Goal: Task Accomplishment & Management: Use online tool/utility

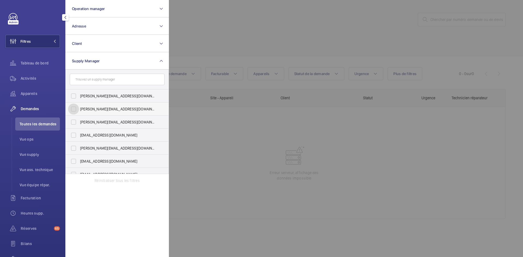
click at [74, 110] on input "diana@wemaintain.com" at bounding box center [73, 109] width 11 height 11
checkbox input "true"
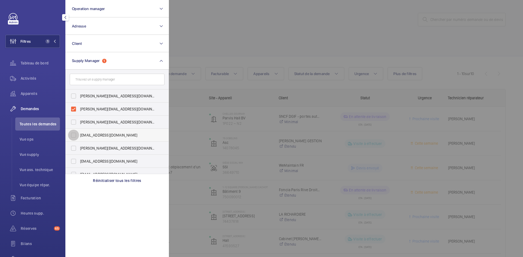
click at [76, 135] on input "fayrouz@wemaintain.com" at bounding box center [73, 135] width 11 height 11
checkbox input "true"
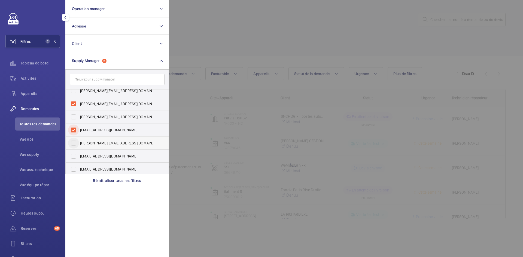
scroll to position [7, 0]
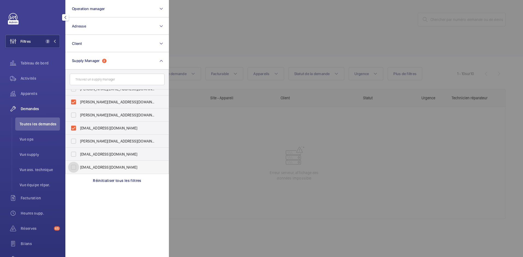
click at [74, 168] on input "[EMAIL_ADDRESS][DOMAIN_NAME]" at bounding box center [73, 167] width 11 height 11
checkbox input "true"
click at [219, 30] on div at bounding box center [430, 128] width 523 height 257
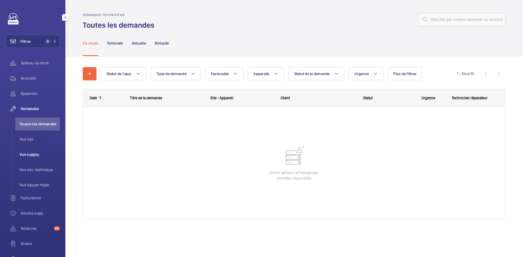
click at [33, 154] on span "Vue supply" at bounding box center [40, 154] width 40 height 5
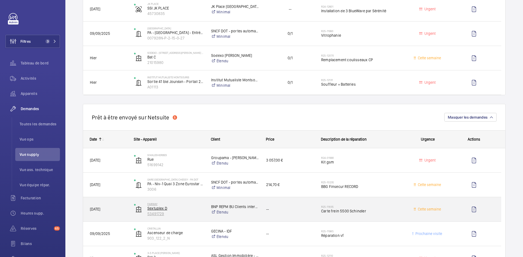
scroll to position [572, 0]
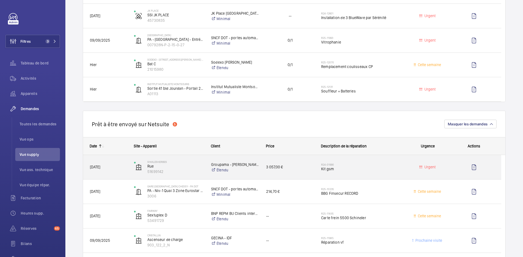
click at [115, 164] on div "27/02/2024" at bounding box center [105, 167] width 44 height 17
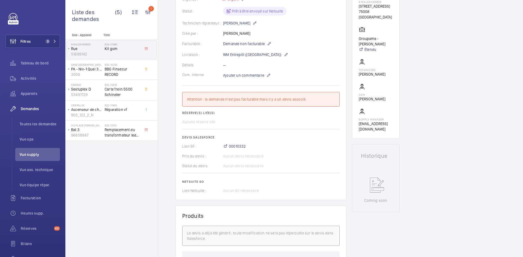
scroll to position [54, 0]
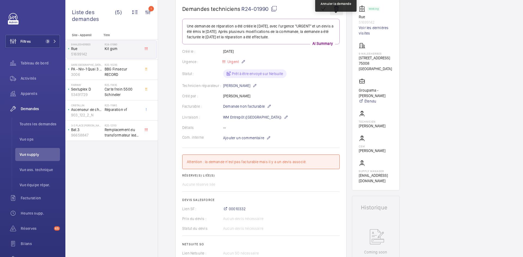
click at [334, 12] on wm-front-icon-button at bounding box center [336, 8] width 13 height 13
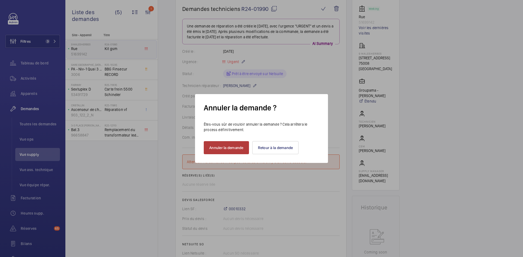
click at [235, 142] on button "Annuler la demande" at bounding box center [226, 147] width 45 height 13
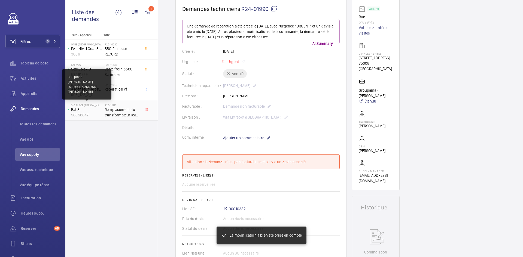
click at [92, 106] on p "3-5 place Marc Chagall Guyancourt" at bounding box center [86, 105] width 31 height 3
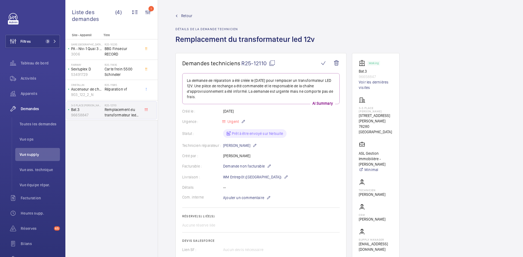
click at [188, 14] on span "Retour" at bounding box center [186, 15] width 11 height 5
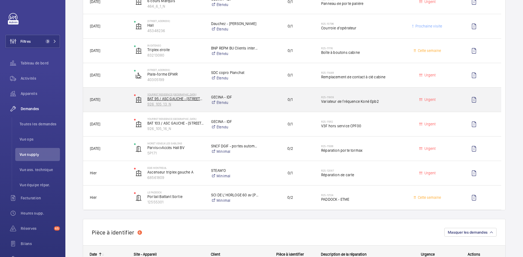
scroll to position [272, 0]
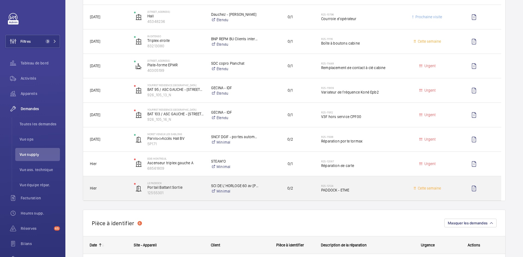
click at [119, 185] on div "Hier" at bounding box center [105, 188] width 44 height 17
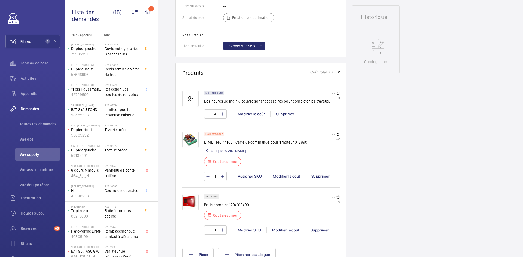
scroll to position [272, 0]
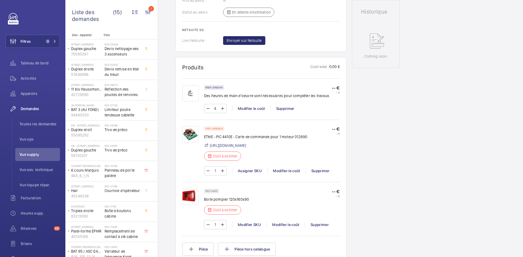
click at [193, 205] on img at bounding box center [190, 197] width 16 height 16
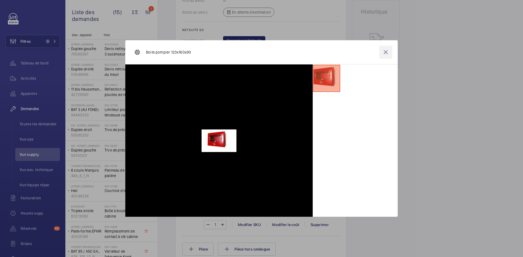
click at [386, 52] on wm-front-icon-button at bounding box center [385, 52] width 13 height 13
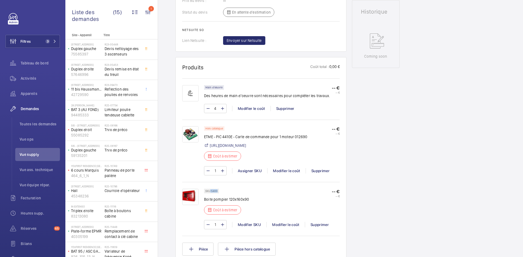
drag, startPoint x: 217, startPoint y: 211, endPoint x: 211, endPoint y: 211, distance: 6.5
click at [211, 192] on p "SKU 5400" at bounding box center [211, 191] width 12 height 2
copy p "5400"
click at [246, 148] on link "https://etme.com/electroniques-triphasees-indus/9609-pic-4410e-carte.html" at bounding box center [228, 145] width 36 height 5
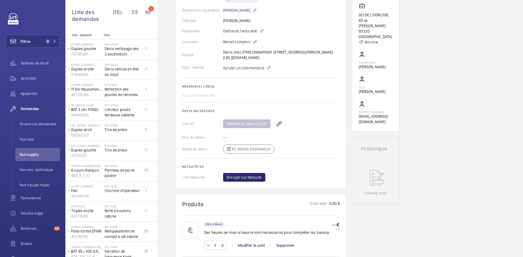
scroll to position [109, 0]
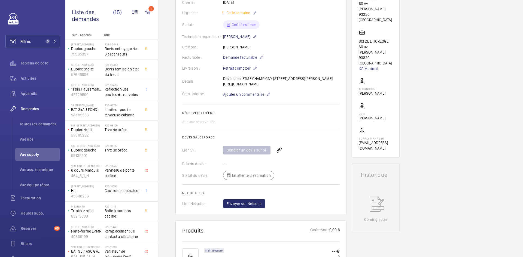
drag, startPoint x: 247, startPoint y: 95, endPoint x: 223, endPoint y: 92, distance: 23.7
click at [223, 87] on div "Détails Devis chez ETME CHAMPIGNY 97 Rue Alexandre Fourny, 94500 Champigny-sur-…" at bounding box center [260, 81] width 157 height 11
copy p "https://drive.google.com/file/d/1tRz1HyrOSk9mXGTb03rzC7oO2LSNtQGD/view?usp=driv…"
click at [306, 115] on h2 "Réserve(s) liée(s)" at bounding box center [260, 113] width 157 height 4
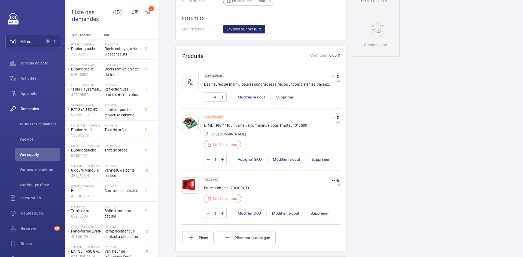
scroll to position [327, 0]
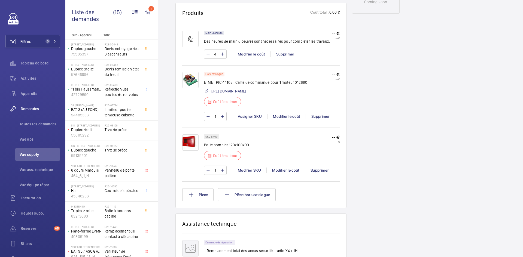
click at [193, 88] on img at bounding box center [190, 80] width 16 height 16
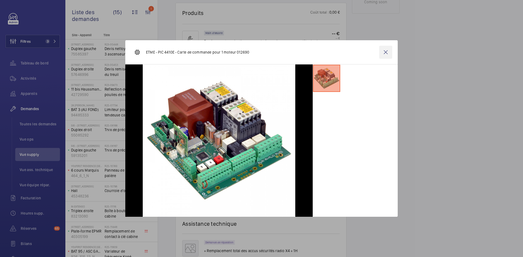
click at [390, 53] on wm-front-icon-button at bounding box center [385, 52] width 13 height 13
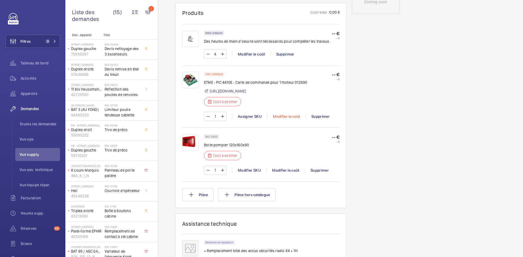
click at [295, 119] on div "Modifier le coût" at bounding box center [286, 116] width 38 height 5
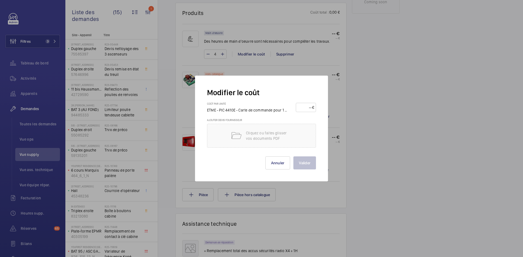
click at [307, 107] on input "number" at bounding box center [305, 107] width 14 height 9
type input "220"
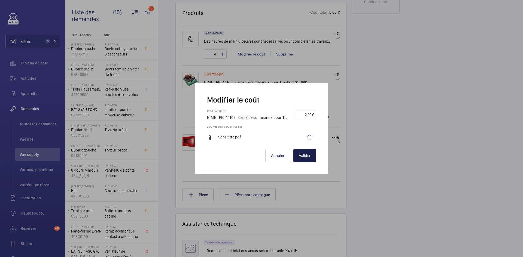
click at [308, 158] on button "Valider" at bounding box center [304, 155] width 23 height 13
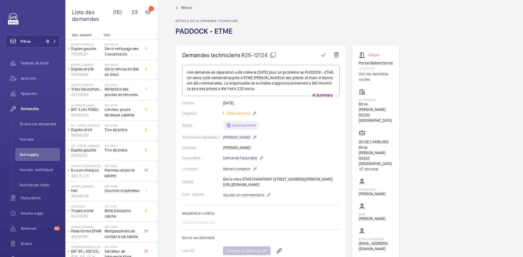
scroll to position [0, 0]
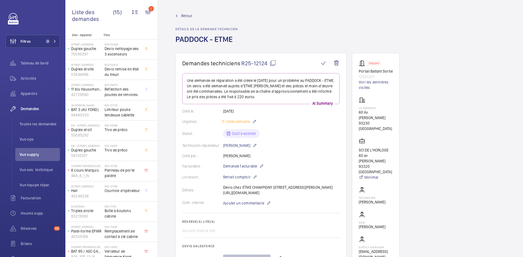
click at [187, 15] on span "Retour" at bounding box center [186, 15] width 11 height 5
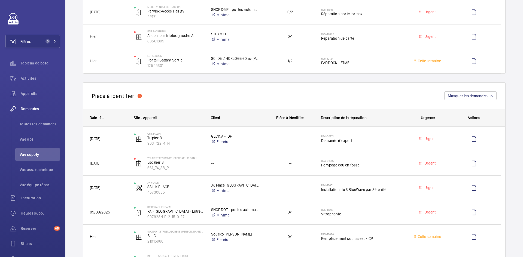
scroll to position [409, 0]
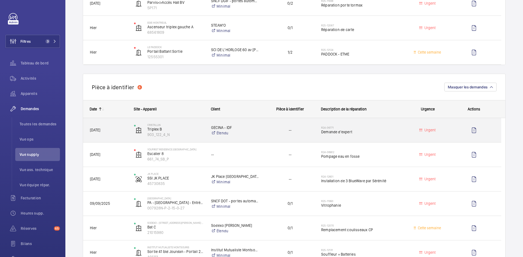
click at [124, 129] on span "04/07/2024" at bounding box center [108, 130] width 37 height 6
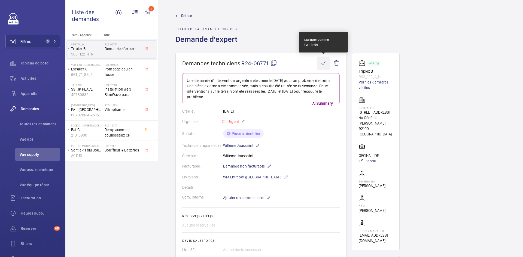
click at [323, 63] on wm-front-icon-button at bounding box center [323, 63] width 13 height 13
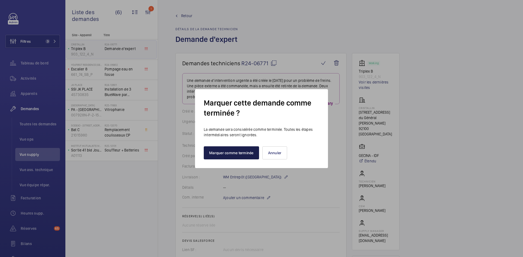
click at [236, 152] on button "Marquer comme terminée" at bounding box center [231, 153] width 55 height 13
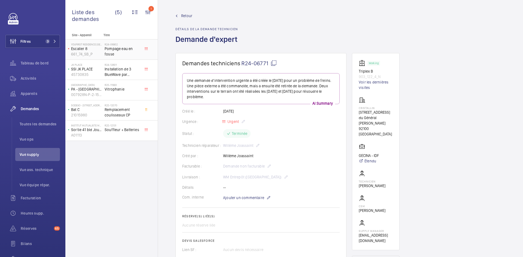
click at [95, 48] on p "Escalier 8" at bounding box center [86, 48] width 31 height 5
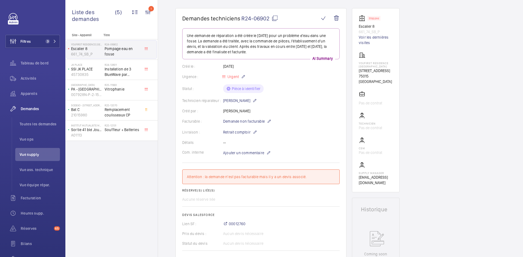
scroll to position [44, 0]
click at [323, 17] on wm-front-icon-button at bounding box center [323, 19] width 13 height 13
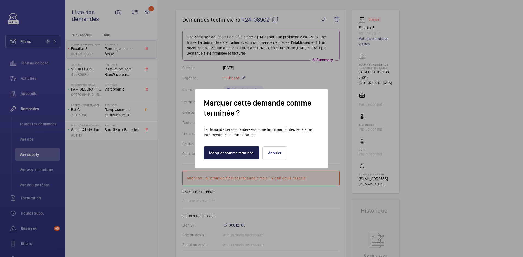
click at [249, 154] on button "Marquer comme terminée" at bounding box center [231, 153] width 55 height 13
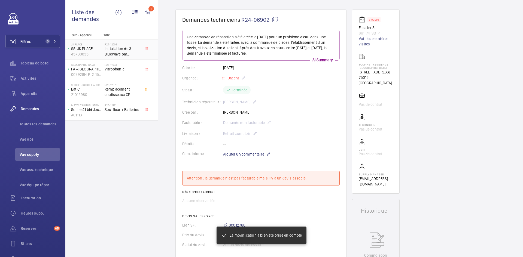
click at [99, 53] on p "45730835" at bounding box center [86, 53] width 31 height 5
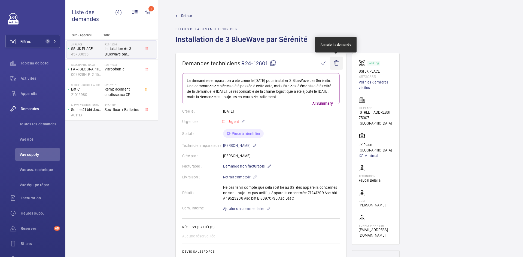
click at [337, 63] on wm-front-icon-button at bounding box center [336, 63] width 13 height 13
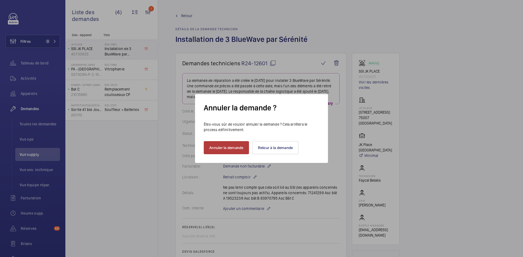
click at [238, 150] on button "Annuler la demande" at bounding box center [226, 147] width 45 height 13
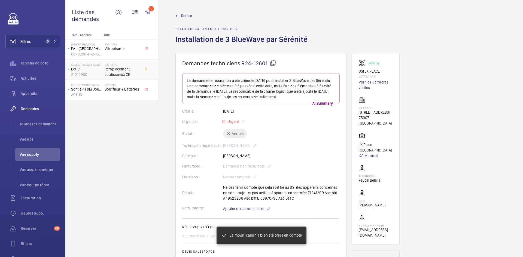
click at [97, 69] on p "Bat C" at bounding box center [86, 68] width 31 height 5
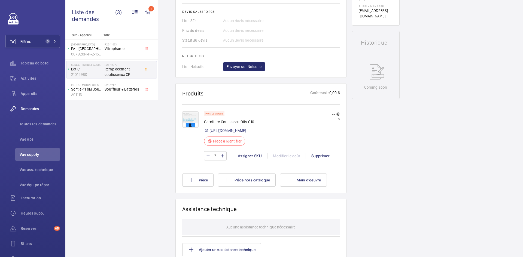
scroll to position [245, 0]
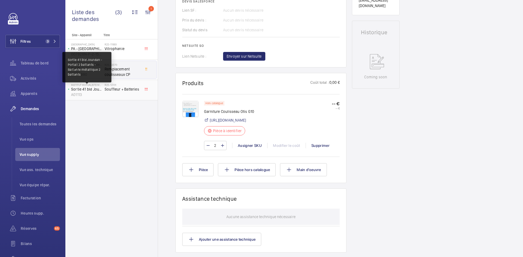
click at [96, 88] on p "Sortie 41 bld Jourdan - Portail 2 battants - Battante métallique 2 battants" at bounding box center [86, 89] width 31 height 5
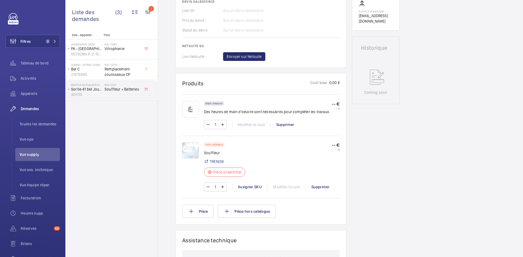
scroll to position [245, 0]
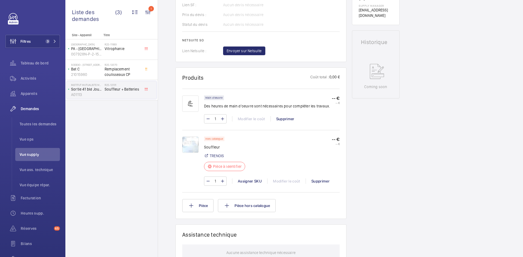
click at [187, 146] on img at bounding box center [190, 145] width 16 height 16
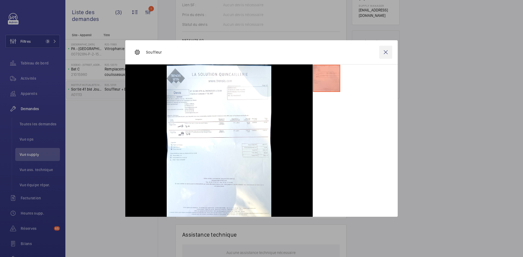
click at [386, 52] on wm-front-icon-button at bounding box center [385, 52] width 13 height 13
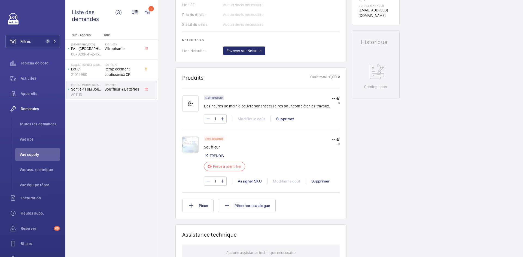
click at [195, 147] on img at bounding box center [190, 145] width 16 height 16
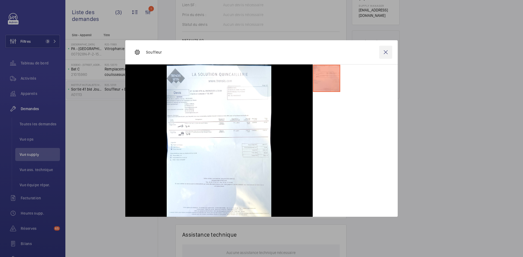
click at [388, 52] on wm-front-icon-button at bounding box center [385, 52] width 13 height 13
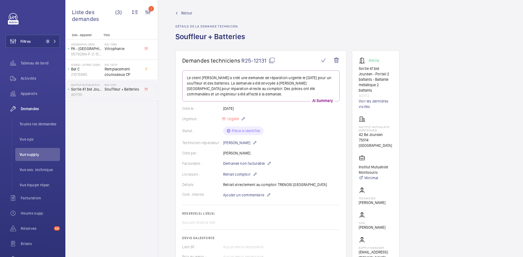
scroll to position [0, 0]
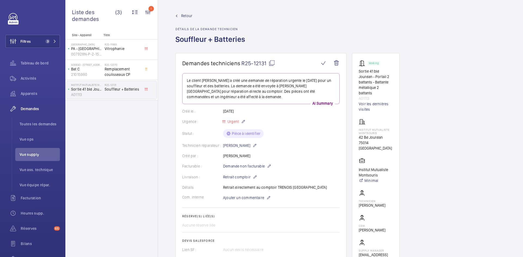
click at [182, 14] on span "Retour" at bounding box center [186, 15] width 11 height 5
click at [180, 14] on link "Retour" at bounding box center [211, 15] width 73 height 5
click at [187, 16] on span "Retour" at bounding box center [186, 15] width 11 height 5
click at [187, 15] on span "Retour" at bounding box center [186, 15] width 11 height 5
click at [186, 14] on span "Retour" at bounding box center [186, 15] width 11 height 5
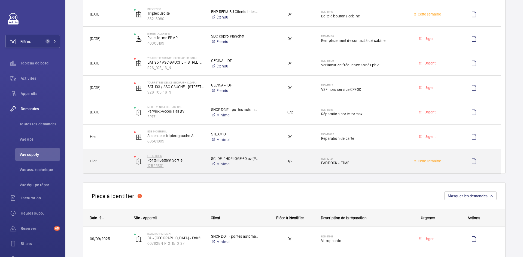
scroll to position [381, 0]
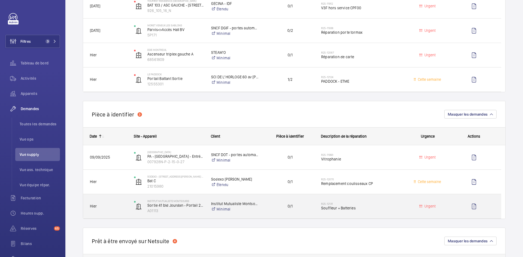
click at [121, 206] on span "Hier" at bounding box center [108, 207] width 37 height 6
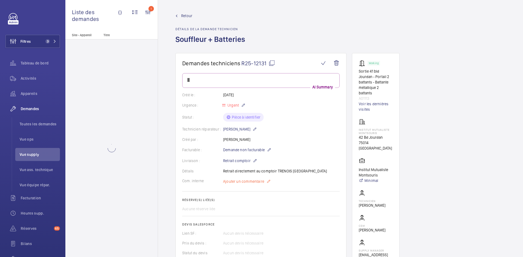
click at [241, 182] on span "Ajouter un commentaire" at bounding box center [243, 181] width 41 height 5
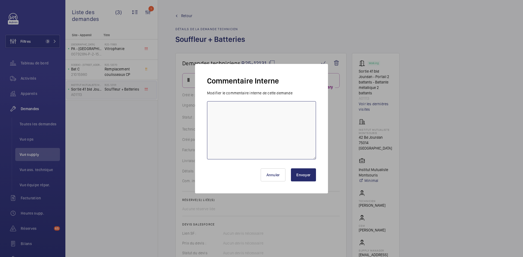
click at [231, 112] on textarea at bounding box center [261, 130] width 109 height 58
type textarea "BY-12/09 voir avec Mickael pour la fourniture d'outils merci"
click at [307, 178] on button "Envoyer" at bounding box center [303, 175] width 25 height 13
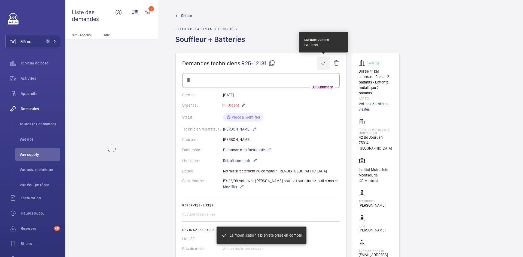
click at [325, 65] on wm-front-icon-button at bounding box center [323, 63] width 13 height 13
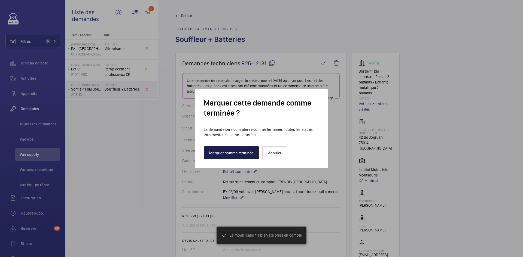
click at [243, 153] on button "Marquer comme terminée" at bounding box center [231, 153] width 55 height 13
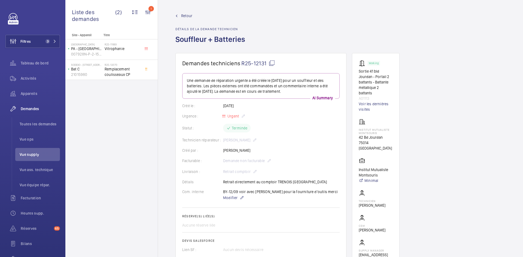
click at [187, 14] on span "Retour" at bounding box center [186, 15] width 11 height 5
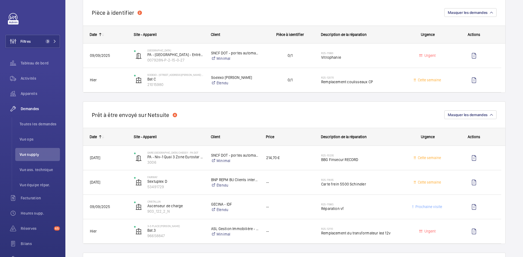
scroll to position [490, 0]
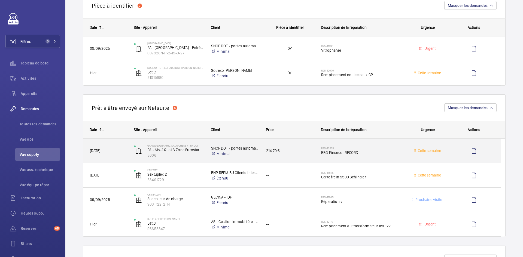
click at [125, 149] on span "[DATE]" at bounding box center [108, 151] width 37 height 6
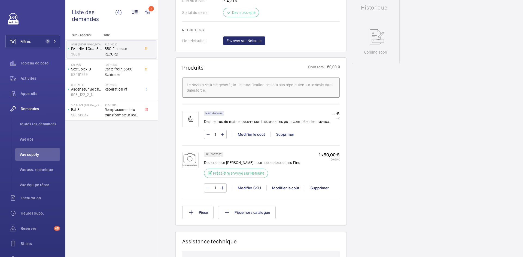
scroll to position [300, 0]
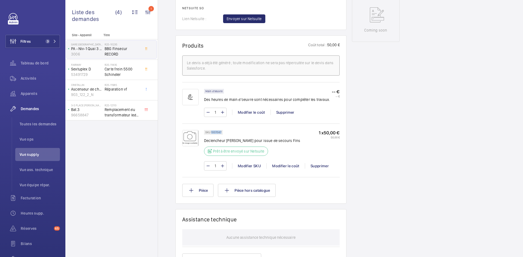
drag, startPoint x: 221, startPoint y: 142, endPoint x: 211, endPoint y: 144, distance: 9.7
click at [211, 134] on p "SKU 1007047" at bounding box center [213, 133] width 16 height 2
copy p "1007047"
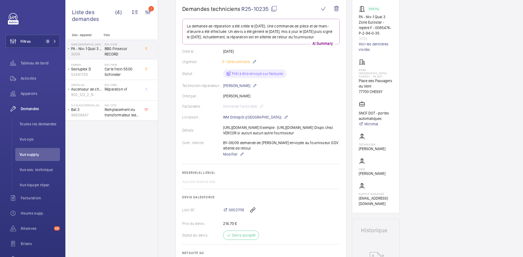
scroll to position [27, 0]
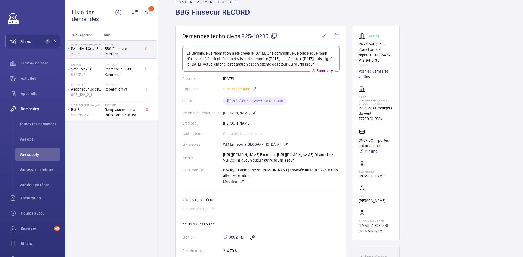
click at [274, 35] on mat-icon at bounding box center [274, 36] width 7 height 7
copy p "1007047"
drag, startPoint x: 223, startPoint y: 164, endPoint x: 320, endPoint y: 165, distance: 96.5
click at [320, 163] on div "Détails https://www.finsecur.com/produit/nemo-is-nemo-dbc/ Exemple : https://ww…" at bounding box center [260, 157] width 157 height 11
click at [294, 163] on div "Détails https://www.finsecur.com/produit/nemo-is-nemo-dbc/ Exemple : https://ww…" at bounding box center [260, 157] width 157 height 11
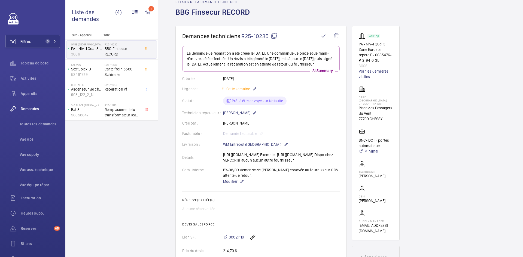
drag, startPoint x: 292, startPoint y: 165, endPoint x: 224, endPoint y: 166, distance: 68.4
click at [224, 163] on div "Détails https://www.finsecur.com/produit/nemo-is-nemo-dbc/ Exemple : https://ww…" at bounding box center [260, 157] width 157 height 11
copy p "https://www.adiglobal.fr/Product/NEMOIS"
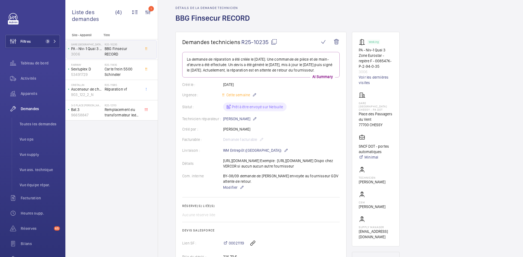
scroll to position [0, 0]
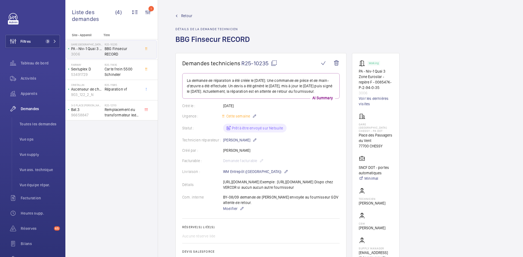
click at [274, 60] on mat-icon at bounding box center [274, 63] width 7 height 7
copy p "https://www.adiglobal.fr/Product/NEMOIS"
click at [186, 14] on span "Retour" at bounding box center [186, 15] width 11 height 5
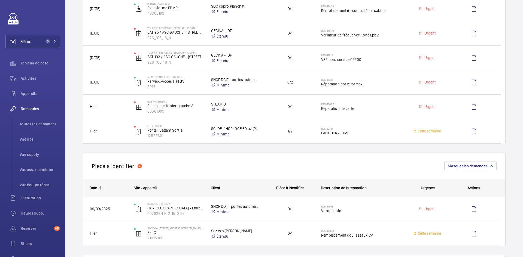
scroll to position [327, 0]
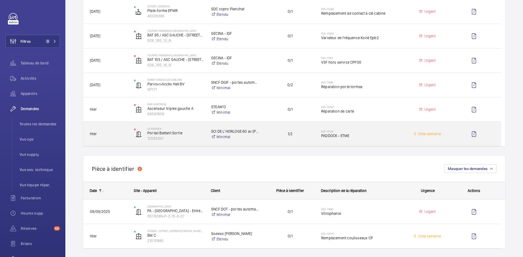
click at [125, 131] on div "Hier" at bounding box center [105, 134] width 44 height 17
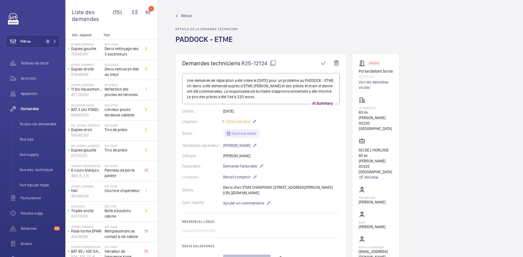
click at [189, 16] on span "Retour" at bounding box center [186, 15] width 11 height 5
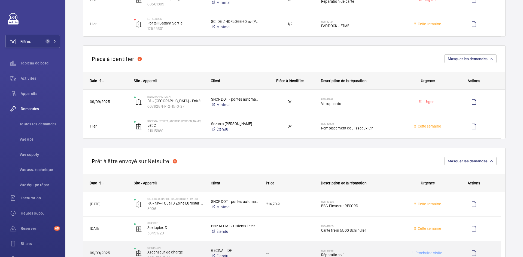
scroll to position [436, 0]
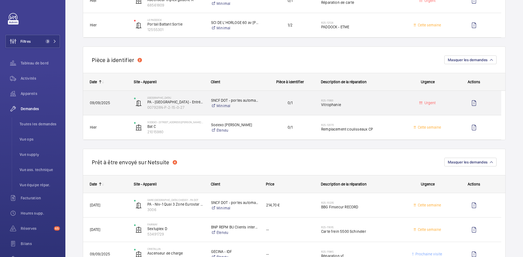
click at [113, 103] on span "09/09/2025" at bounding box center [108, 103] width 37 height 6
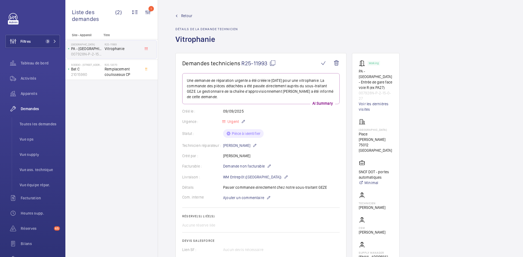
click at [183, 15] on span "Retour" at bounding box center [186, 15] width 11 height 5
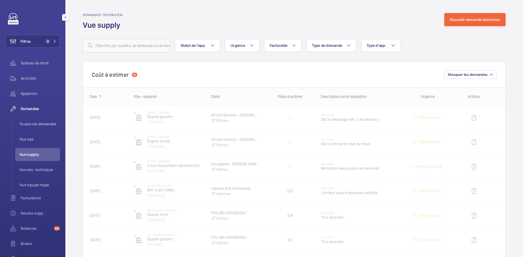
click at [36, 156] on span "Vue supply" at bounding box center [40, 154] width 40 height 5
click at [36, 155] on span "Vue supply" at bounding box center [40, 154] width 40 height 5
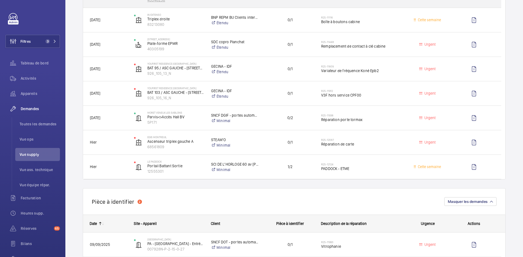
scroll to position [300, 0]
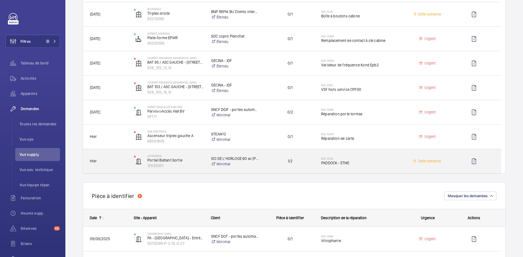
click at [116, 165] on div "Hier" at bounding box center [105, 161] width 44 height 17
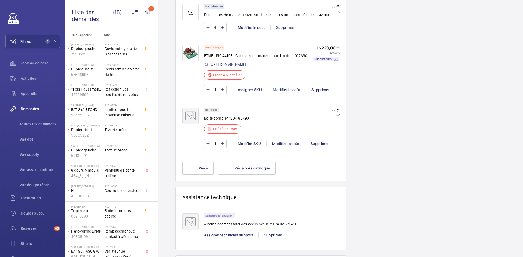
scroll to position [354, 0]
click at [286, 146] on div "Modifier le coût" at bounding box center [285, 143] width 38 height 5
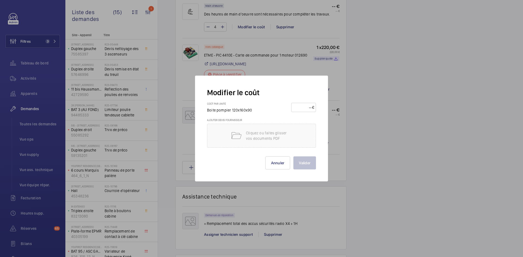
click at [301, 107] on input "number" at bounding box center [302, 107] width 19 height 9
type input "120"
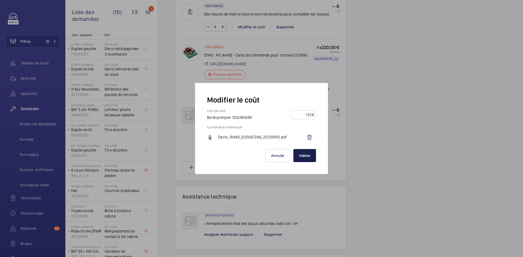
click at [310, 156] on button "Valider" at bounding box center [304, 155] width 23 height 13
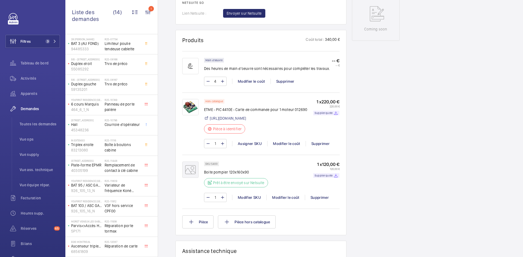
scroll to position [0, 0]
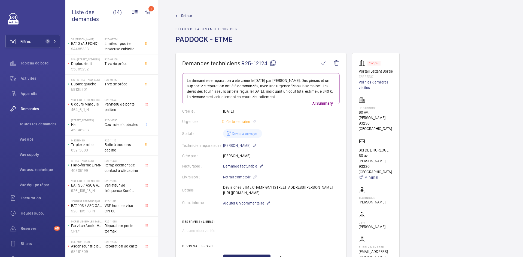
click at [185, 16] on span "Retour" at bounding box center [186, 15] width 11 height 5
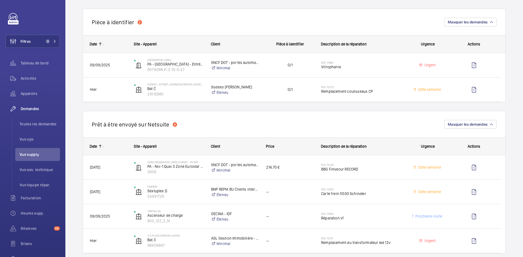
scroll to position [463, 0]
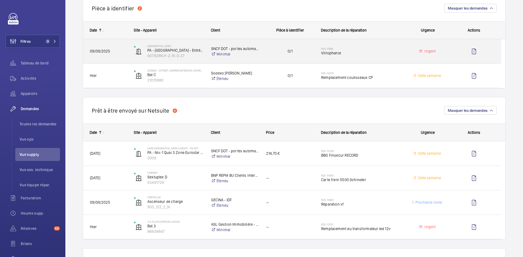
click at [124, 49] on span "09/09/2025" at bounding box center [108, 51] width 37 height 6
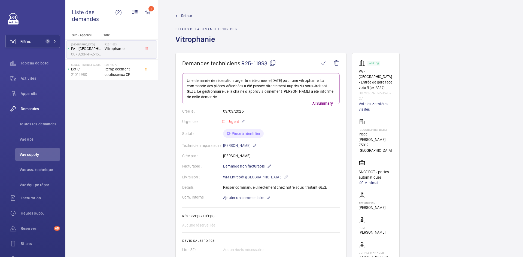
drag, startPoint x: 217, startPoint y: 40, endPoint x: 177, endPoint y: 39, distance: 39.8
click at [177, 39] on h1 "Vitrophanie" at bounding box center [206, 43] width 62 height 19
copy h1 "Vitrophanie"
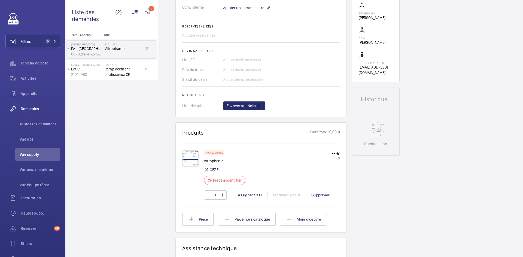
scroll to position [191, 0]
click at [246, 193] on div "Assigner SKU" at bounding box center [249, 194] width 35 height 5
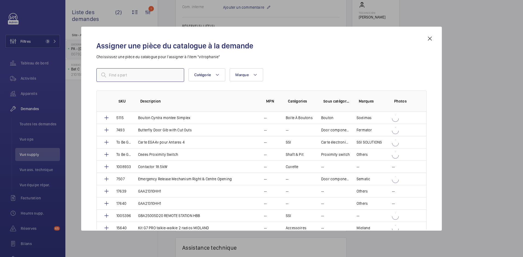
click at [146, 78] on input "text" at bounding box center [140, 75] width 88 height 14
paste input "1010246"
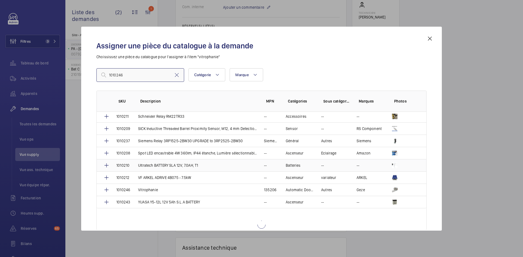
scroll to position [605, 0]
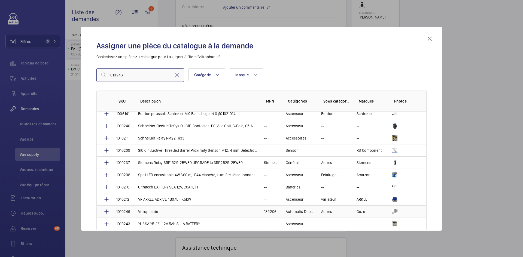
type input "1010246"
click at [128, 211] on p "1010246" at bounding box center [123, 211] width 14 height 5
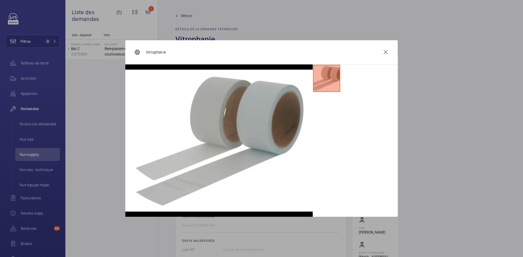
scroll to position [245, 0]
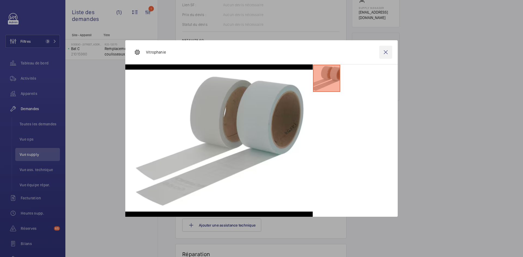
click at [386, 51] on wm-front-icon-button at bounding box center [385, 52] width 13 height 13
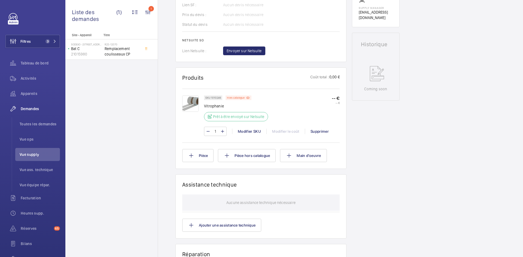
scroll to position [82, 0]
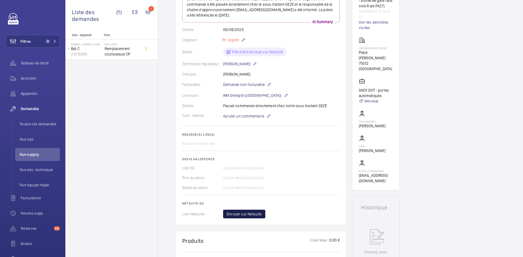
click at [259, 213] on span "Envoyer sur Netsuite" at bounding box center [244, 214] width 35 height 5
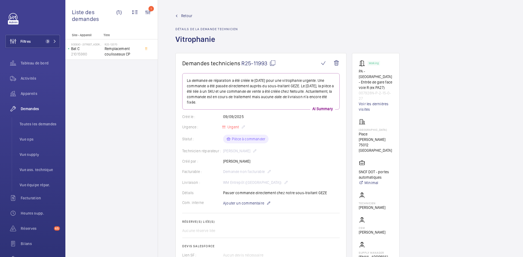
scroll to position [272, 0]
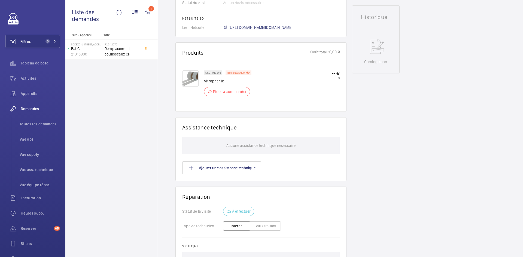
click at [293, 26] on span "https://6461500.app.netsuite.com/app/accounting/transactions/salesord.nl?id=300…" at bounding box center [261, 27] width 64 height 5
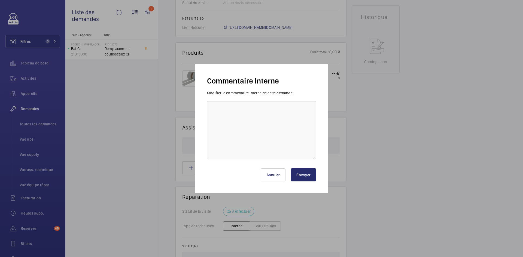
scroll to position [54, 0]
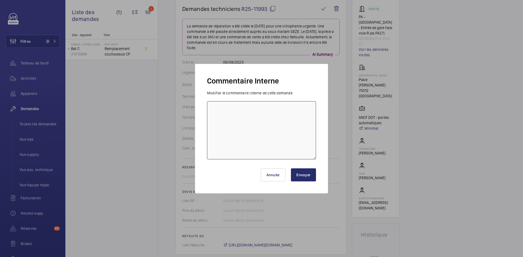
click at [235, 115] on textarea at bounding box center [261, 130] width 109 height 58
paste textarea "BY-12/09 commande effectuer chez le fournisseur Geze via l'email livraison prév…"
type textarea "BY-12/09 commande effectuer chez le fournisseur Geze via l'email livraison prév…"
click at [304, 174] on button "Envoyer" at bounding box center [303, 175] width 25 height 13
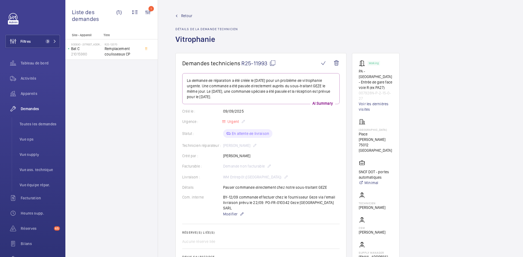
click at [276, 61] on mat-icon at bounding box center [272, 63] width 7 height 7
click at [275, 62] on mat-icon at bounding box center [272, 63] width 7 height 7
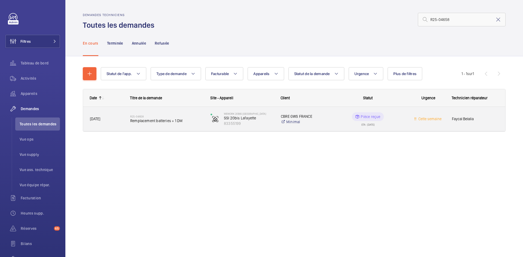
type input "R25-04658"
click at [111, 117] on span "31/03/2025" at bounding box center [106, 119] width 33 height 6
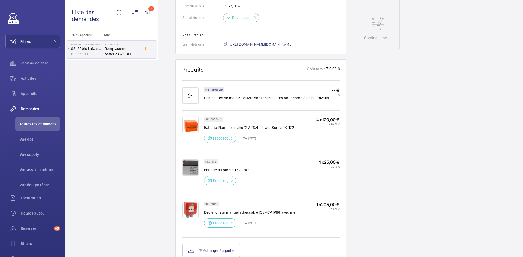
scroll to position [283, 0]
click at [293, 43] on span "https://6461500.app.netsuite.com/app/accounting/transactions/salesord.nl?id=299…" at bounding box center [261, 44] width 64 height 5
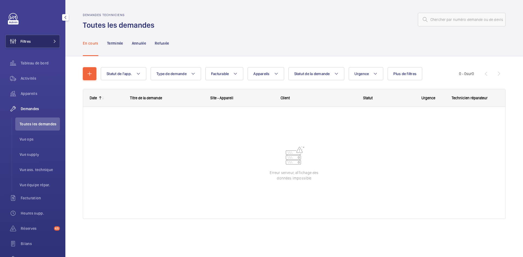
click at [47, 40] on button "Filtres" at bounding box center [32, 41] width 54 height 13
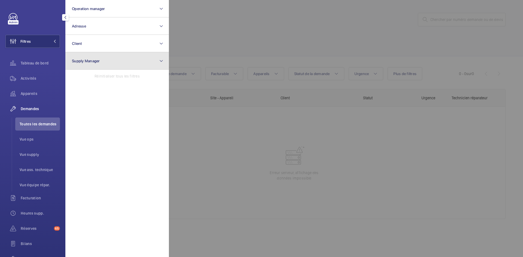
click at [139, 61] on button "Supply Manager" at bounding box center [117, 60] width 104 height 17
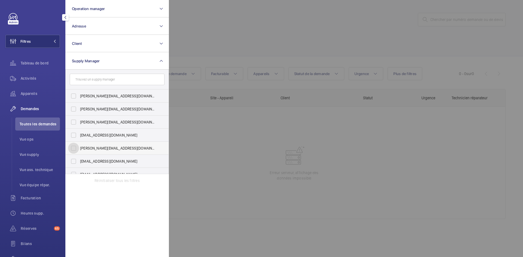
click at [76, 147] on input "hamza@wemaintain.com" at bounding box center [73, 148] width 11 height 11
checkbox input "true"
click at [219, 37] on div at bounding box center [430, 128] width 523 height 257
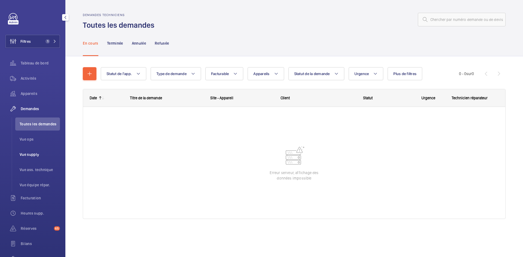
click at [37, 154] on span "Vue supply" at bounding box center [40, 154] width 40 height 5
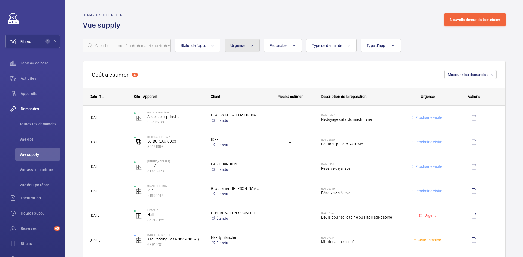
click at [247, 46] on button "Urgence" at bounding box center [242, 45] width 35 height 13
click at [232, 87] on input "Urgent" at bounding box center [233, 88] width 11 height 11
checkbox input "true"
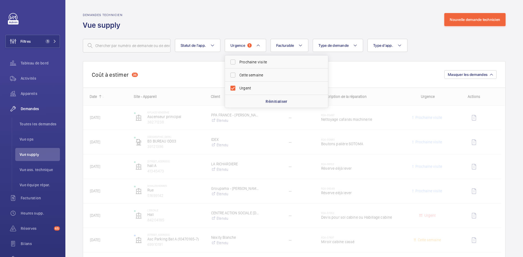
click at [246, 22] on div "Demandes technicien Vue supply Nouvelle demande technicien" at bounding box center [294, 21] width 423 height 17
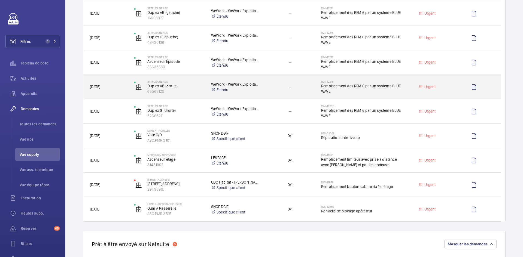
scroll to position [354, 0]
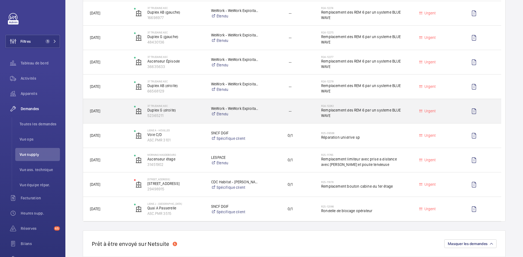
click at [123, 109] on span "08/11/2024" at bounding box center [108, 111] width 37 height 6
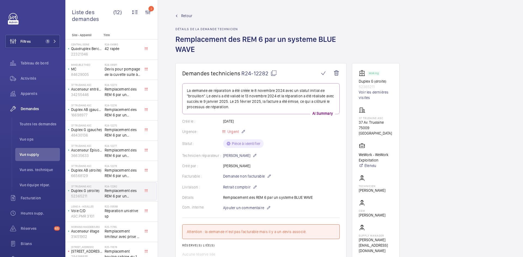
click at [187, 14] on span "Retour" at bounding box center [186, 15] width 11 height 5
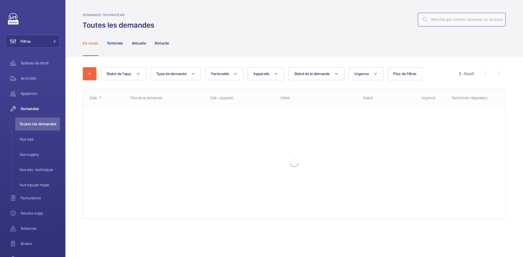
click at [460, 18] on input "text" at bounding box center [462, 20] width 88 height 14
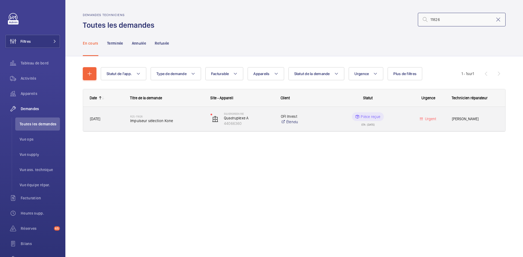
type input "11826"
click at [123, 119] on span "05/09/2025" at bounding box center [106, 119] width 33 height 6
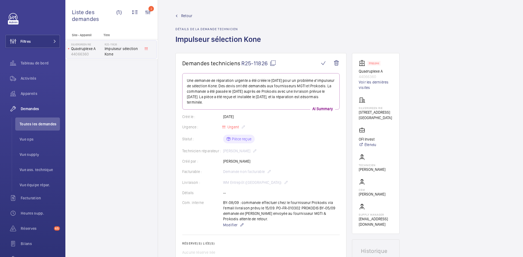
click at [189, 15] on span "Retour" at bounding box center [186, 15] width 11 height 5
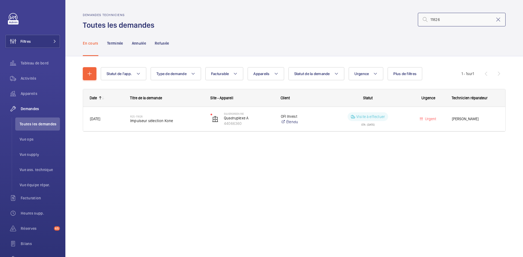
click at [460, 19] on input "11826" at bounding box center [462, 20] width 88 height 14
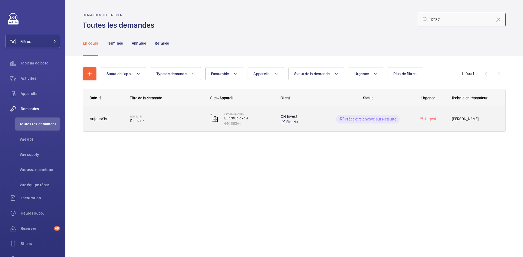
type input "12137"
click at [120, 119] on span "Aujourd'hui" at bounding box center [106, 119] width 33 height 6
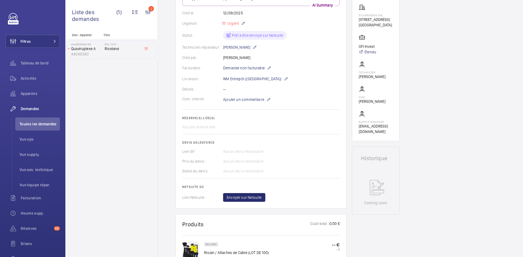
scroll to position [93, 0]
click at [241, 199] on span "Envoyer sur Netsuite" at bounding box center [244, 197] width 35 height 5
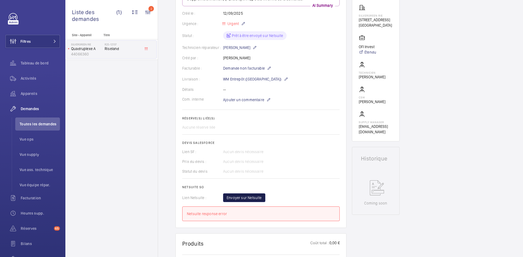
click at [243, 199] on span "Envoyer sur Netsuite" at bounding box center [244, 197] width 35 height 5
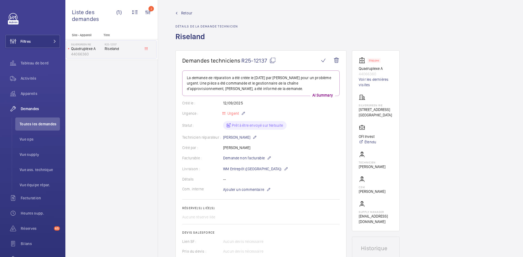
scroll to position [0, 0]
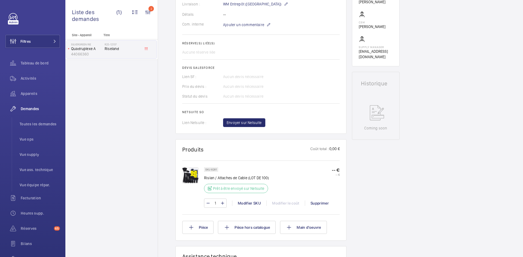
scroll to position [191, 0]
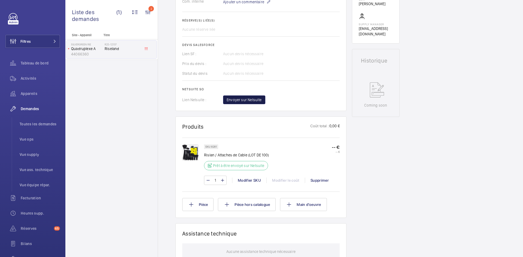
click at [240, 99] on span "Envoyer sur Netsuite" at bounding box center [244, 99] width 35 height 5
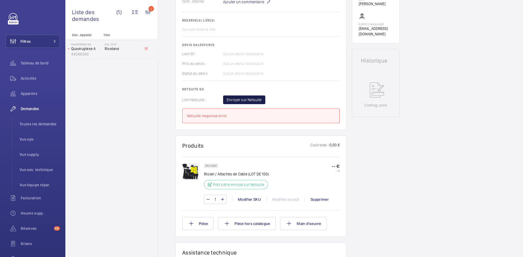
click at [227, 98] on span "Envoyer sur Netsuite" at bounding box center [244, 99] width 35 height 5
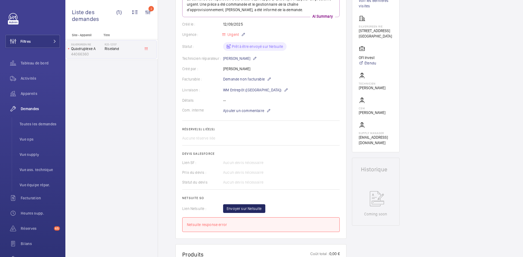
click at [237, 204] on wm-front-card-body "La demande de réparation a été créée le 12 septembre 2025 par Jamal Houdassine …" at bounding box center [260, 112] width 157 height 241
click at [238, 207] on span "Envoyer sur Netsuite" at bounding box center [244, 208] width 35 height 5
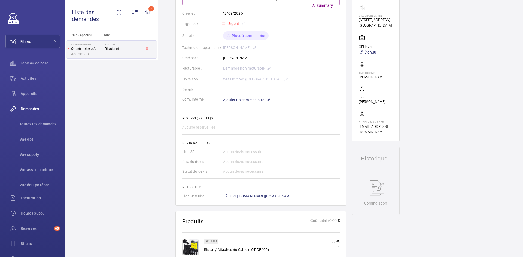
scroll to position [98, 0]
click at [293, 197] on span "https://6461500.app.netsuite.com/app/accounting/transactions/salesord.nl?id=300…" at bounding box center [261, 196] width 64 height 5
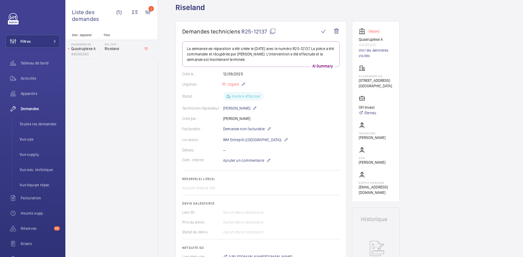
scroll to position [5, 0]
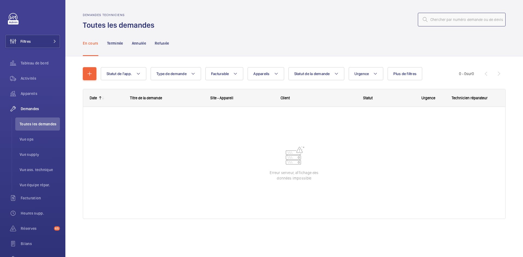
click at [441, 21] on input "text" at bounding box center [462, 20] width 88 height 14
paste input "R25-11765"
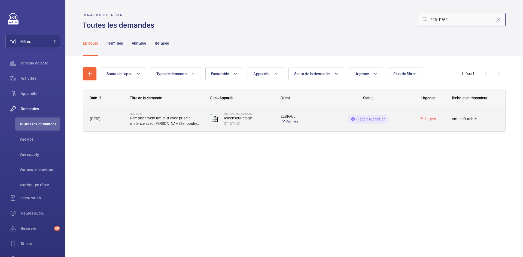
type input "R25-11765"
click at [114, 120] on span "[DATE]" at bounding box center [106, 119] width 33 height 6
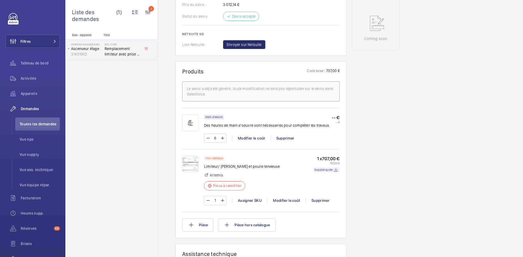
scroll to position [300, 0]
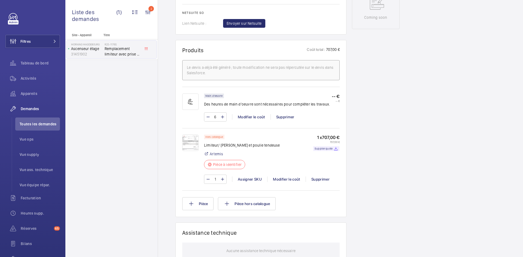
click at [192, 143] on img at bounding box center [190, 143] width 16 height 16
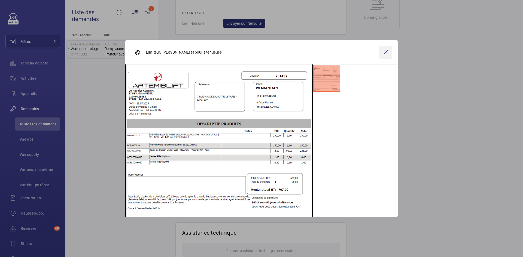
click at [389, 52] on wm-front-icon-button at bounding box center [385, 52] width 13 height 13
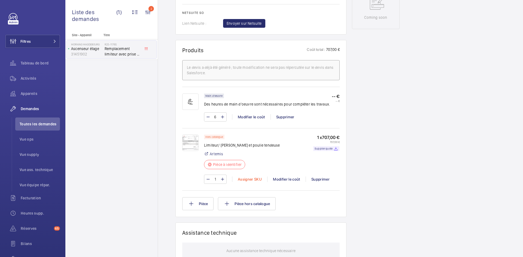
click at [245, 179] on div "Assigner SKU" at bounding box center [249, 179] width 35 height 5
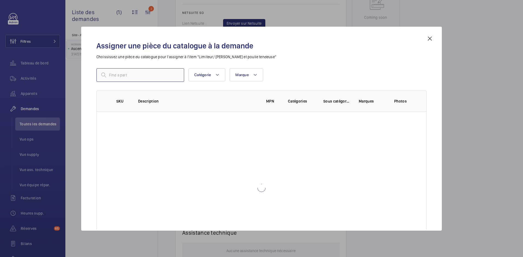
click at [134, 74] on input "text" at bounding box center [140, 75] width 88 height 14
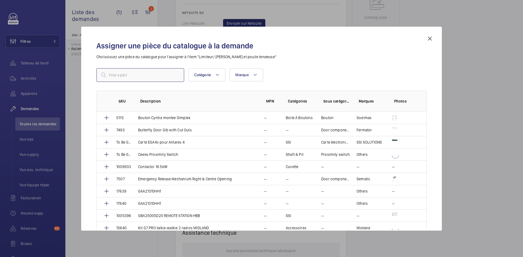
paste input "1010247"
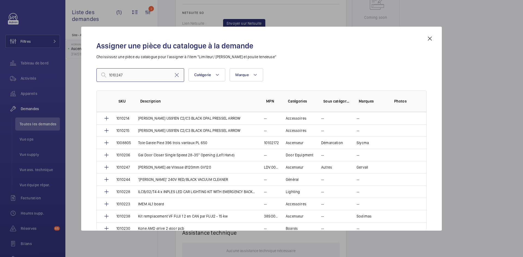
scroll to position [191, 0]
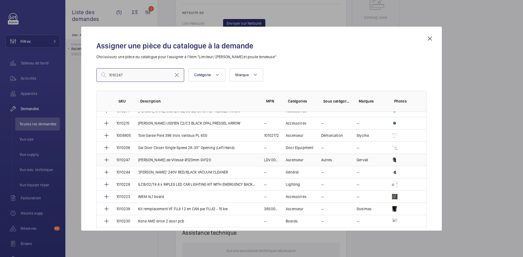
type input "1010247"
click at [125, 160] on p "1010247" at bounding box center [123, 159] width 14 height 5
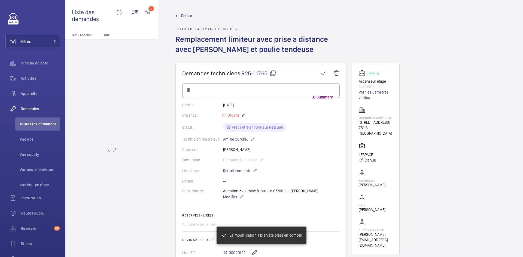
scroll to position [300, 0]
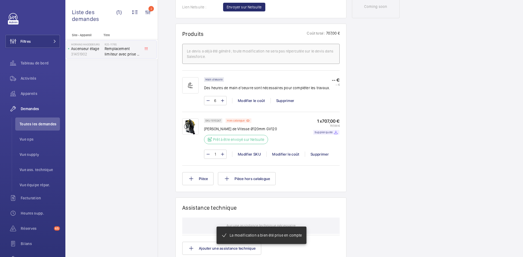
scroll to position [316, 0]
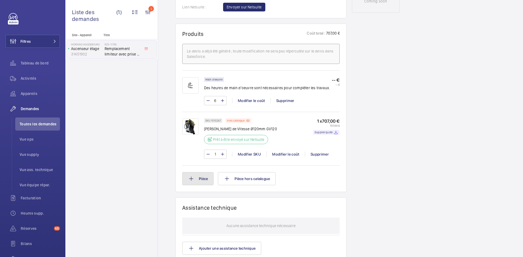
click at [206, 181] on button "Pièce" at bounding box center [197, 178] width 31 height 13
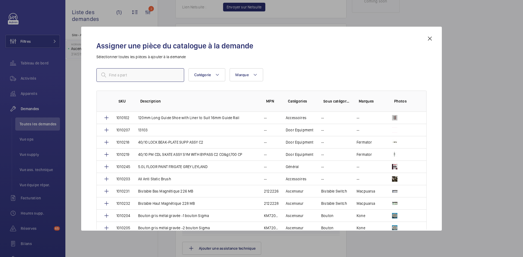
click at [144, 77] on input "text" at bounding box center [140, 75] width 88 height 14
paste input "1010248"
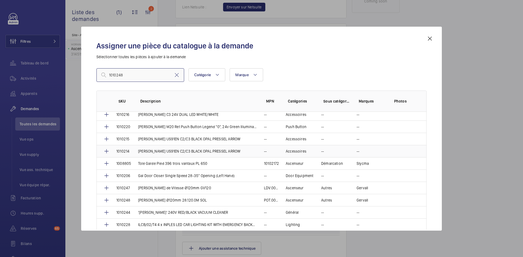
scroll to position [163, 0]
type input "1010248"
click at [134, 198] on td "Gervall Poulie Tendeuse Ø120mm 28.120.0M SOL" at bounding box center [195, 199] width 126 height 12
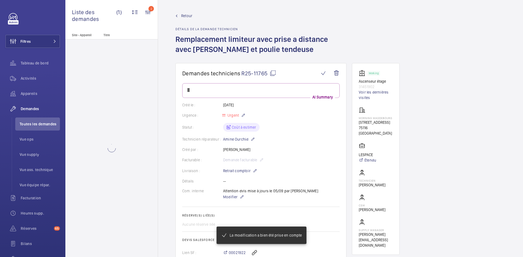
scroll to position [316, 0]
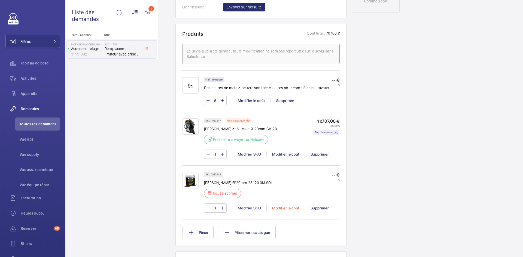
click at [285, 209] on div "Modifier le coût" at bounding box center [285, 208] width 38 height 5
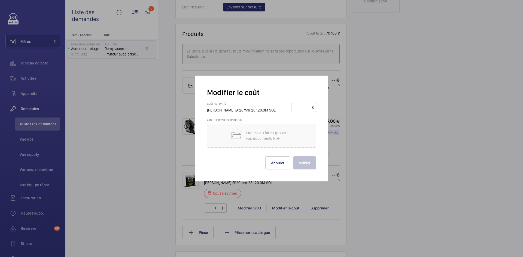
click at [303, 107] on input "number" at bounding box center [302, 107] width 19 height 9
type input "1"
click at [306, 165] on button "Valider" at bounding box center [304, 163] width 23 height 13
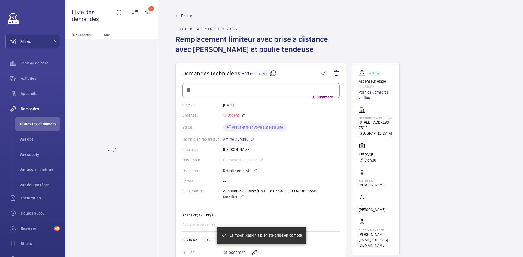
scroll to position [316, 0]
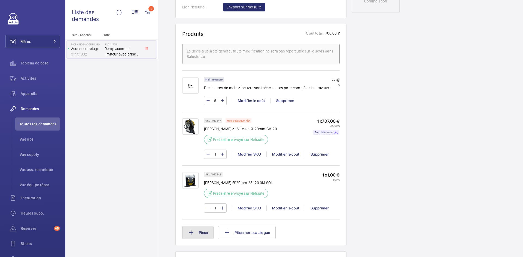
click at [206, 235] on button "Pièce" at bounding box center [197, 232] width 31 height 13
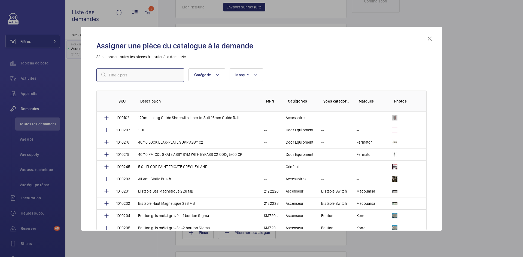
click at [126, 72] on input "text" at bounding box center [140, 75] width 88 height 14
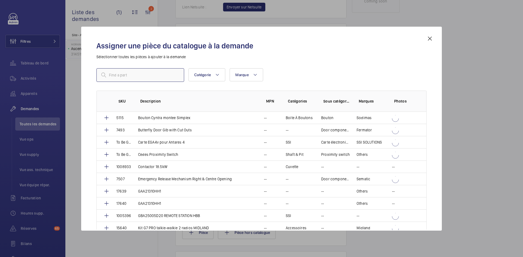
paste input "1010249"
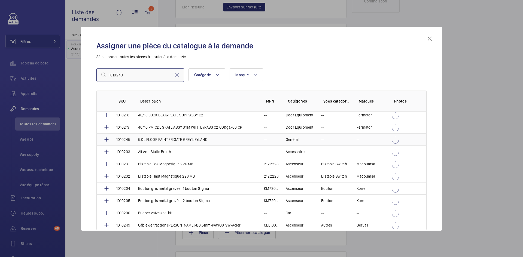
scroll to position [82, 0]
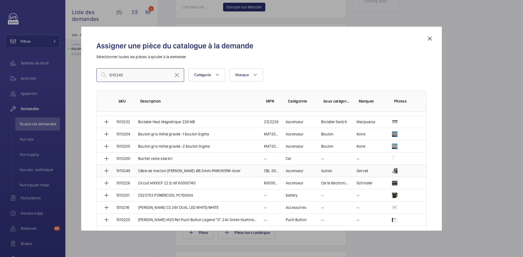
type input "1010249"
click at [136, 171] on td "Câble de traction Gustav Wolf-Ø6.5mm-PAWO819W-Acier" at bounding box center [195, 171] width 126 height 12
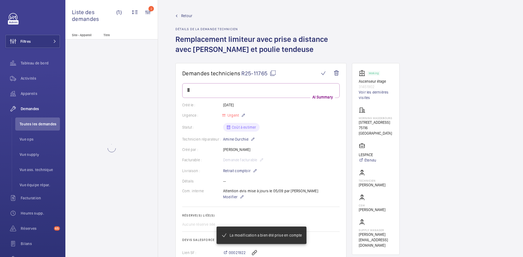
scroll to position [316, 0]
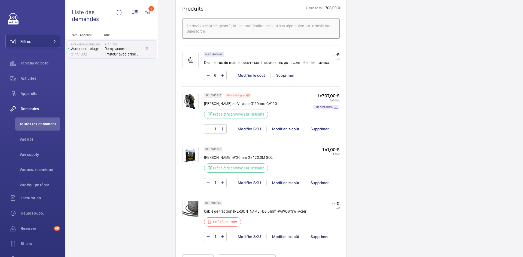
scroll to position [398, 0]
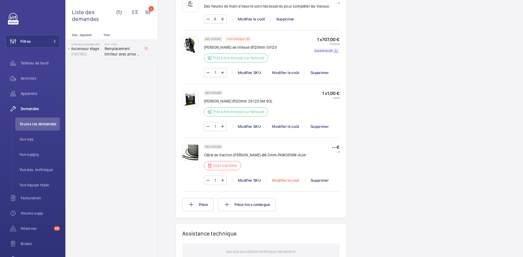
click at [280, 180] on div "Modifier le coût" at bounding box center [285, 180] width 38 height 5
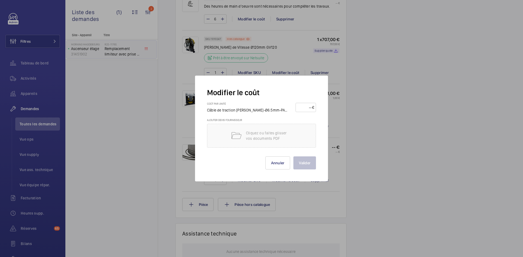
click at [305, 107] on input "number" at bounding box center [305, 107] width 14 height 9
type input "1"
click at [298, 161] on button "Valider" at bounding box center [304, 163] width 23 height 13
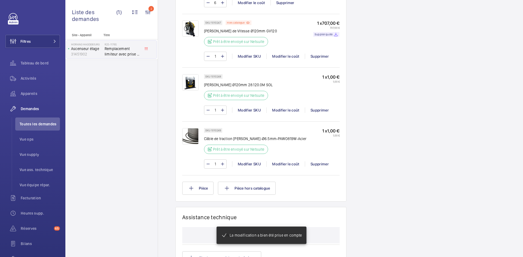
scroll to position [425, 0]
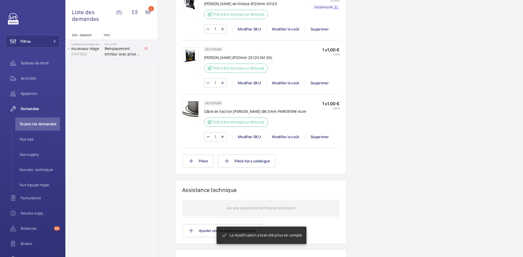
click at [188, 108] on img at bounding box center [190, 109] width 16 height 16
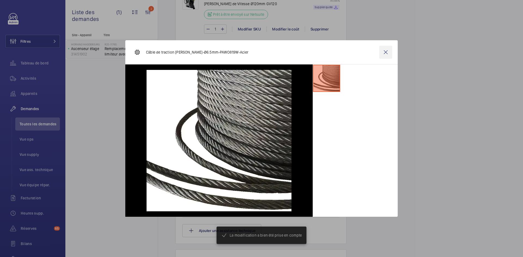
click at [386, 52] on wm-front-icon-button at bounding box center [385, 52] width 13 height 13
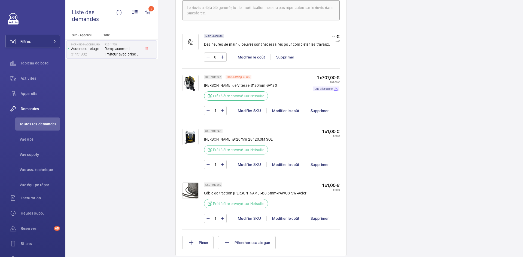
scroll to position [441, 0]
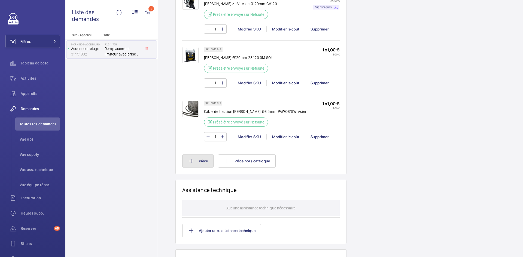
click at [207, 162] on button "Pièce" at bounding box center [197, 161] width 31 height 13
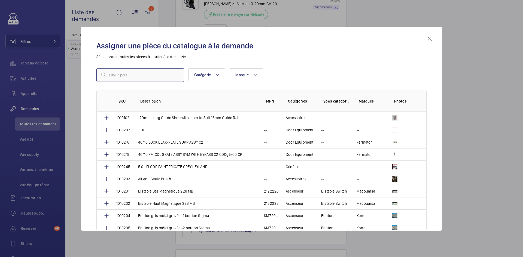
click at [136, 75] on input "text" at bounding box center [140, 75] width 88 height 14
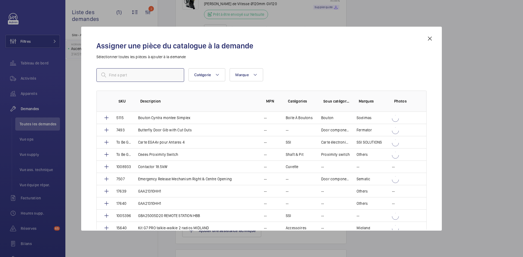
paste input "1010250"
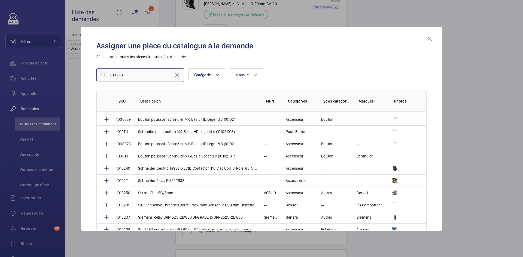
scroll to position [599, 0]
type input "1010250"
click at [132, 192] on td "Serre-câble Ø6/8mm" at bounding box center [195, 193] width 126 height 12
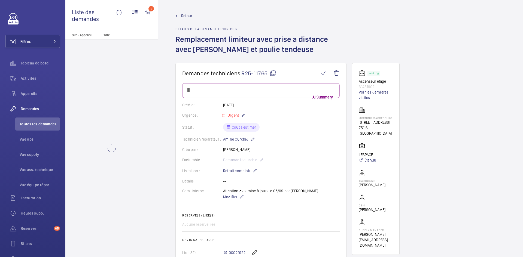
scroll to position [441, 0]
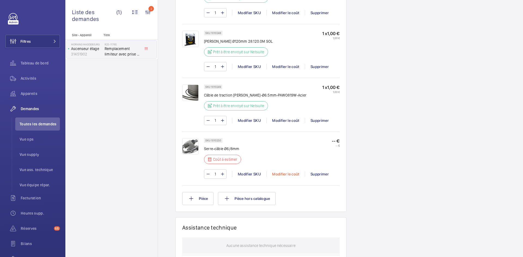
click at [283, 174] on div "Modifier le coût" at bounding box center [285, 174] width 38 height 5
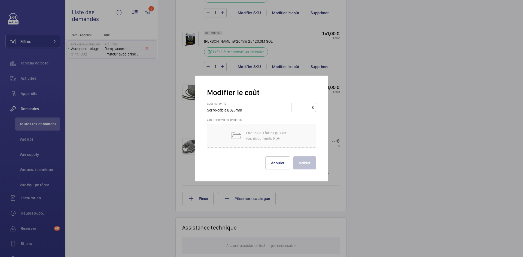
click at [303, 109] on input "number" at bounding box center [302, 107] width 19 height 9
type input "1"
click at [310, 166] on button "Valider" at bounding box center [304, 163] width 23 height 13
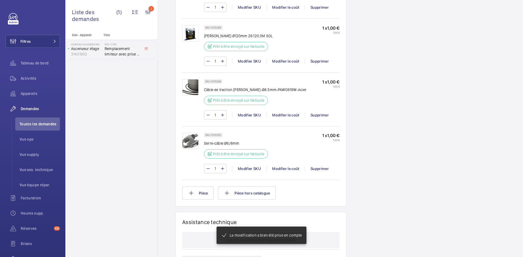
scroll to position [469, 0]
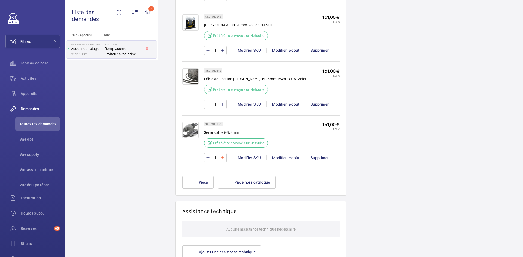
click at [223, 156] on mat-icon at bounding box center [222, 158] width 4 height 7
type input "4"
click at [223, 156] on wm-front-input-numeric-stepper "4" at bounding box center [215, 157] width 23 height 9
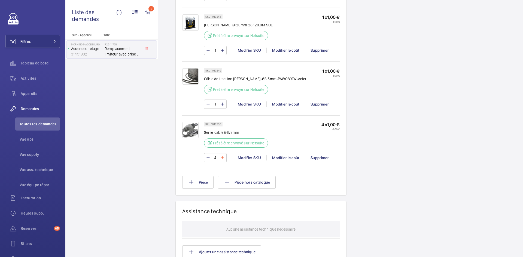
click at [222, 158] on mat-icon at bounding box center [222, 158] width 4 height 7
type input "5"
click at [216, 103] on input "1" at bounding box center [215, 104] width 10 height 9
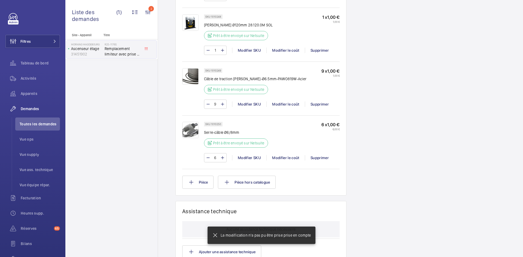
type input "90"
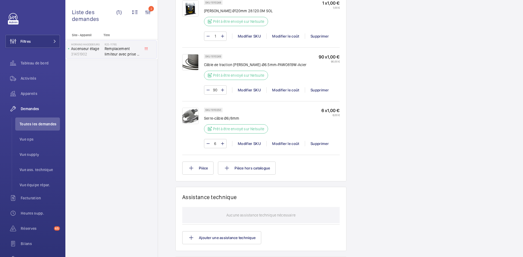
scroll to position [496, 0]
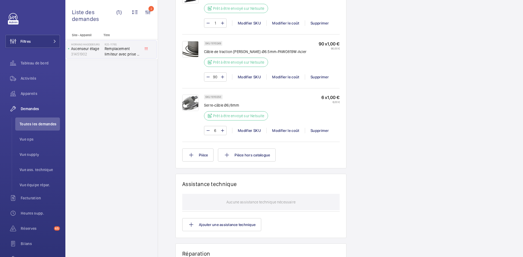
click at [190, 100] on img at bounding box center [190, 103] width 16 height 16
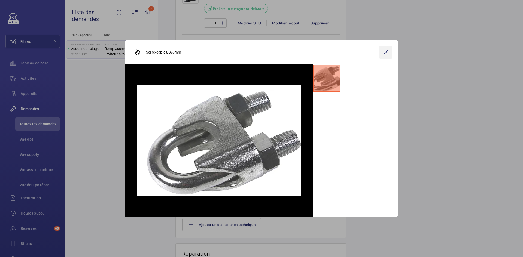
click at [387, 50] on wm-front-icon-button at bounding box center [385, 52] width 13 height 13
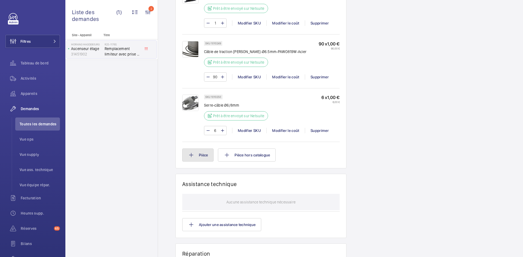
click at [210, 156] on button "Pièce" at bounding box center [197, 155] width 31 height 13
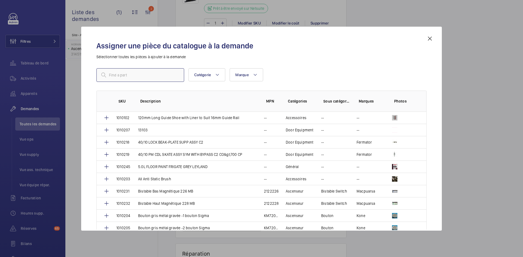
click at [132, 74] on input "text" at bounding box center [140, 75] width 88 height 14
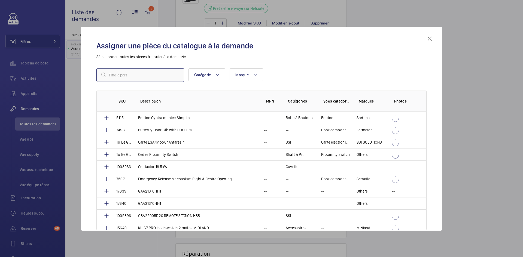
paste input "1010251"
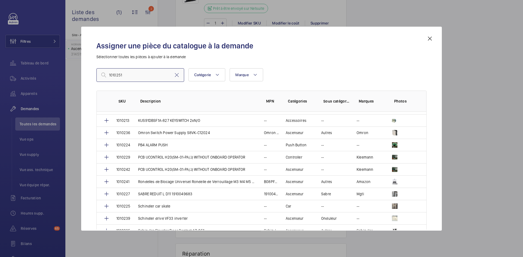
scroll to position [381, 0]
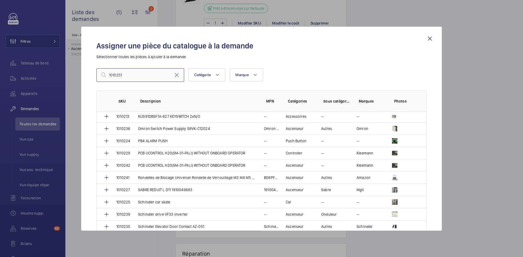
type input "1010251"
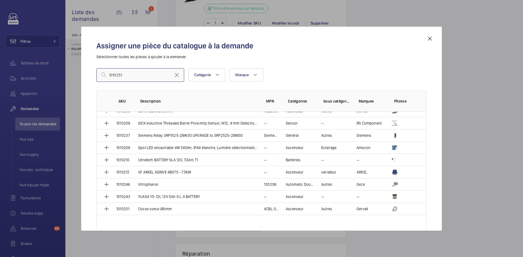
scroll to position [666, 0]
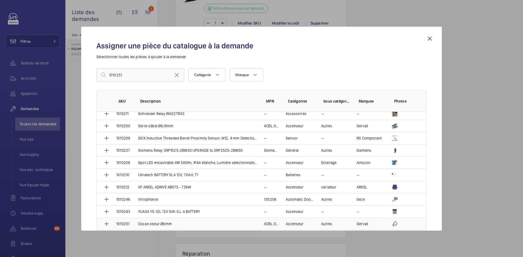
click at [129, 224] on p "1010251" at bounding box center [122, 224] width 13 height 5
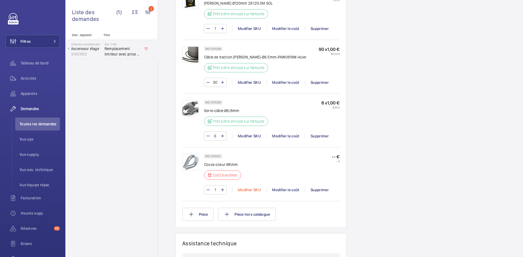
scroll to position [518, 0]
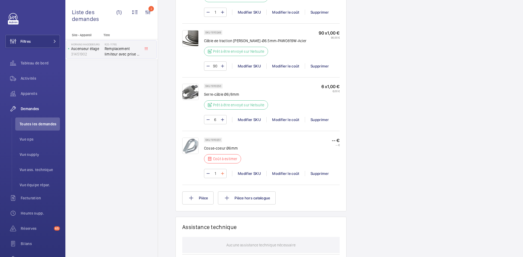
click at [222, 174] on mat-icon at bounding box center [222, 174] width 4 height 7
type input "2"
click at [288, 173] on div "Modifier le coût" at bounding box center [285, 173] width 38 height 5
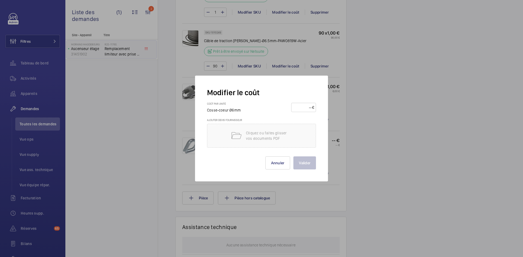
click at [304, 107] on input "number" at bounding box center [302, 107] width 19 height 9
type input "1"
click at [304, 162] on button "Valider" at bounding box center [304, 163] width 23 height 13
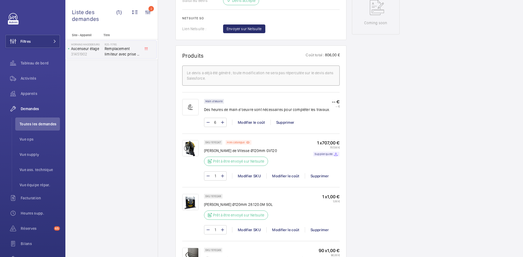
scroll to position [185, 0]
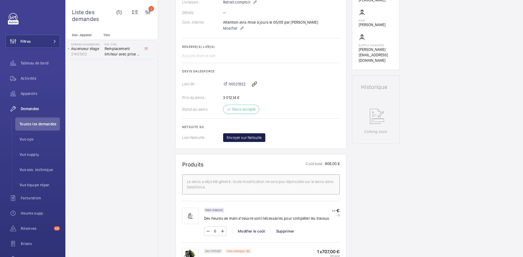
click at [255, 141] on span "Envoyer sur Netsuite" at bounding box center [244, 137] width 35 height 5
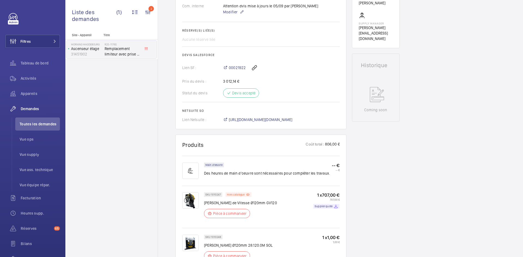
scroll to position [207, 0]
click at [283, 121] on span "https://6461500.app.netsuite.com/app/accounting/transactions/salesord.nl?id=300…" at bounding box center [261, 119] width 64 height 5
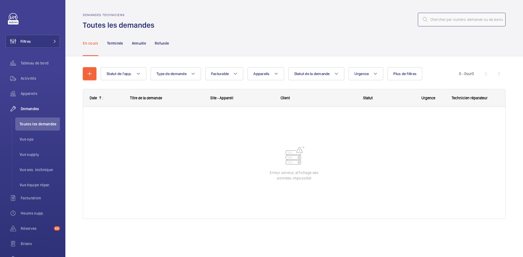
click at [447, 18] on input "text" at bounding box center [462, 20] width 88 height 14
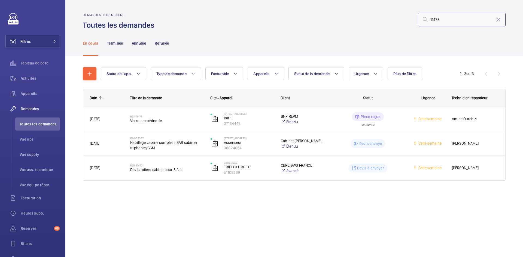
click at [429, 17] on input "11473" at bounding box center [462, 20] width 88 height 14
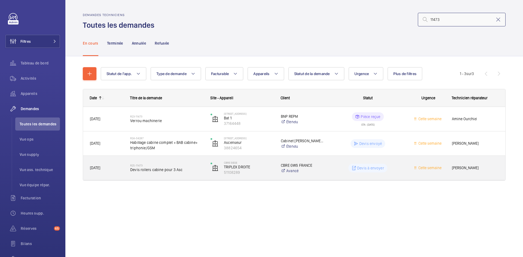
type input "11473"
click at [119, 166] on span "28/08/2025" at bounding box center [106, 168] width 33 height 6
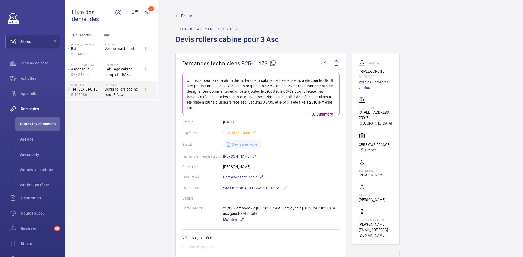
click at [274, 64] on mat-icon at bounding box center [273, 63] width 7 height 7
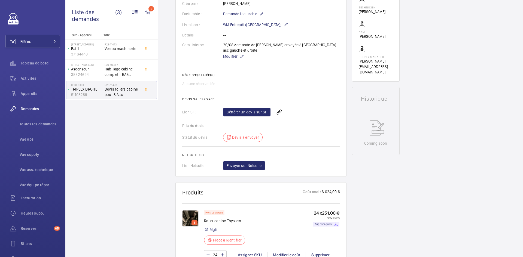
scroll to position [136, 0]
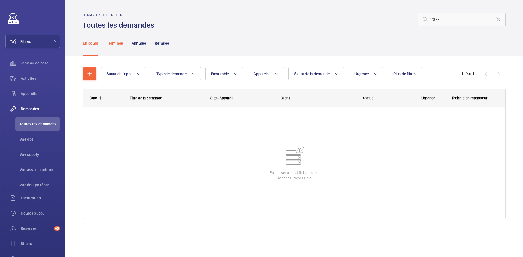
type input "11878"
click at [116, 41] on p "Terminée" at bounding box center [115, 43] width 16 height 5
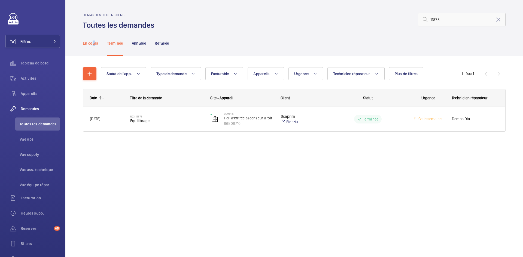
click at [93, 46] on div "En cours" at bounding box center [91, 43] width 16 height 26
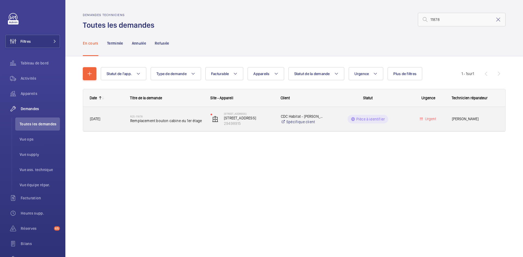
click at [116, 118] on span "[DATE]" at bounding box center [106, 119] width 33 height 6
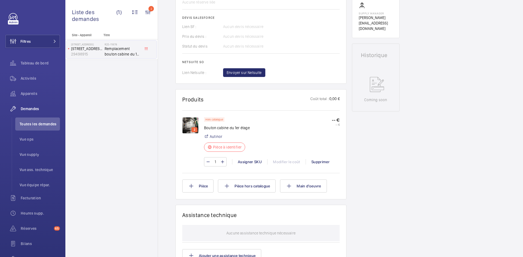
scroll to position [234, 0]
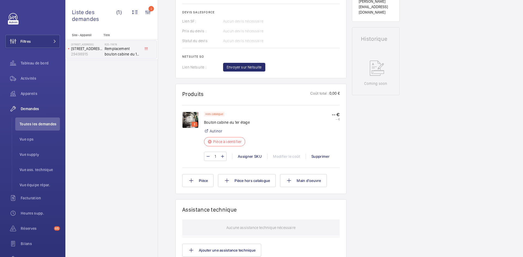
click at [189, 122] on img at bounding box center [190, 120] width 16 height 16
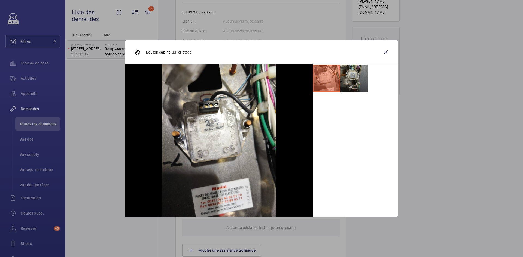
click at [353, 77] on li at bounding box center [354, 78] width 27 height 27
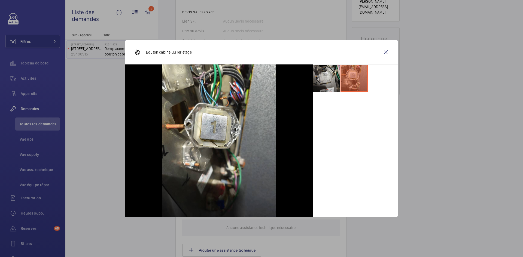
click at [325, 78] on li at bounding box center [326, 78] width 27 height 27
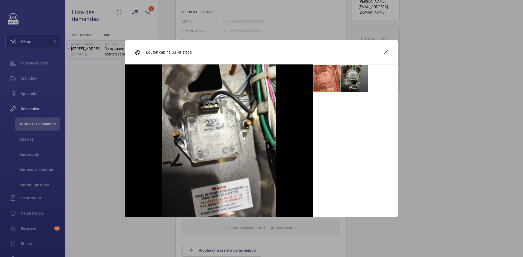
click at [362, 74] on li at bounding box center [354, 78] width 27 height 27
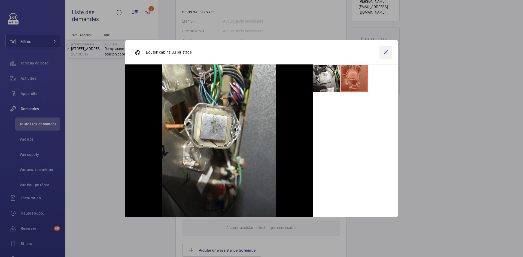
click at [390, 50] on wm-front-icon-button at bounding box center [385, 52] width 13 height 13
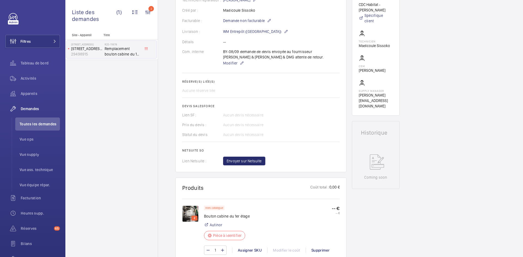
scroll to position [153, 0]
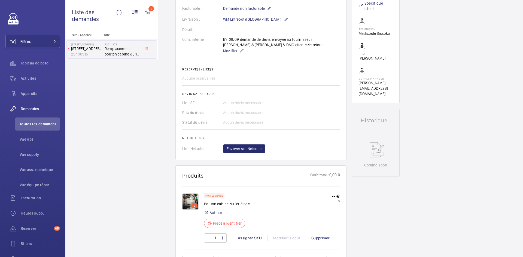
click at [189, 206] on img at bounding box center [190, 202] width 16 height 16
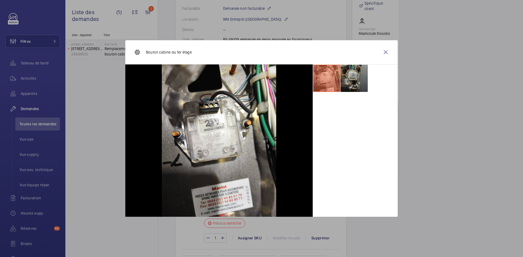
click at [353, 83] on li at bounding box center [354, 78] width 27 height 27
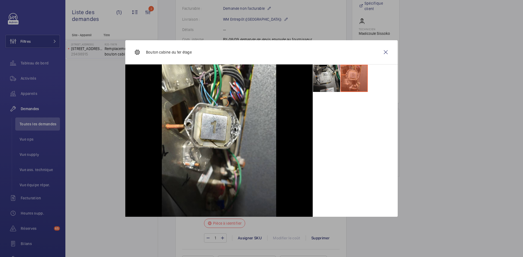
click at [326, 79] on li at bounding box center [326, 78] width 27 height 27
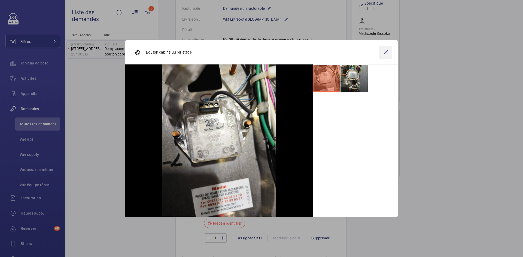
click at [388, 54] on wm-front-icon-button at bounding box center [385, 52] width 13 height 13
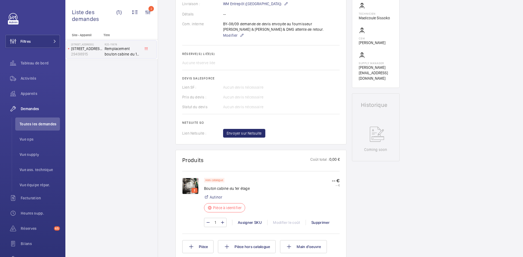
scroll to position [180, 0]
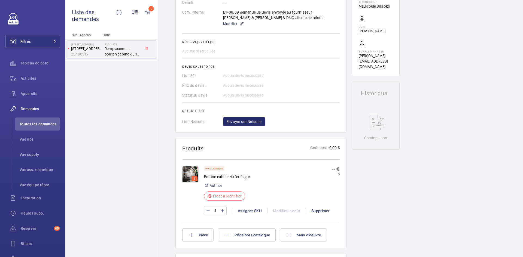
click at [190, 179] on img at bounding box center [190, 174] width 16 height 16
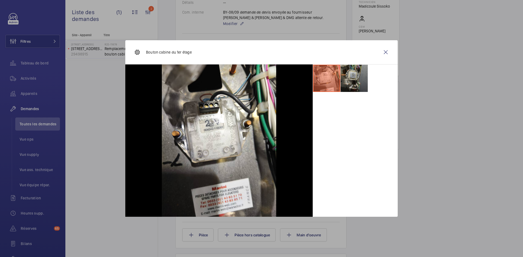
click at [359, 81] on li at bounding box center [354, 78] width 27 height 27
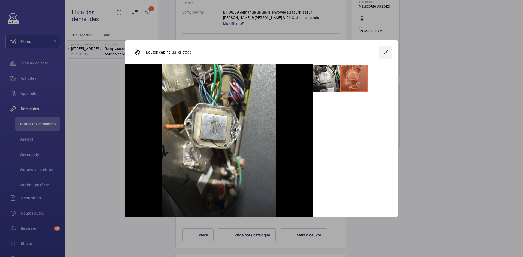
click at [385, 51] on wm-front-icon-button at bounding box center [385, 52] width 13 height 13
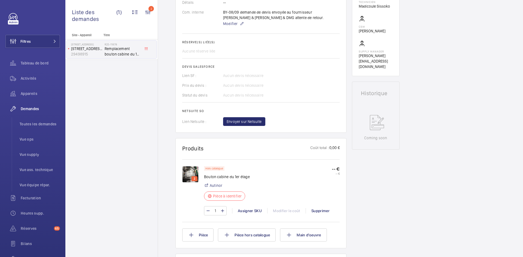
scroll to position [71, 0]
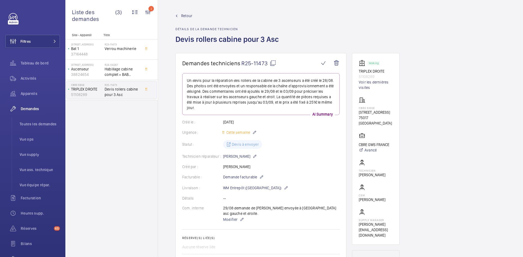
click at [274, 63] on mat-icon at bounding box center [273, 63] width 7 height 7
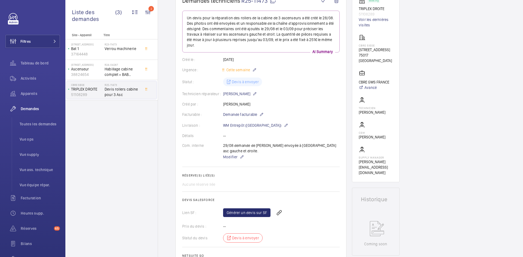
scroll to position [54, 0]
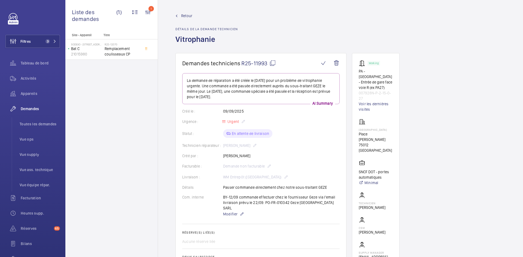
click at [185, 16] on span "Retour" at bounding box center [186, 15] width 11 height 5
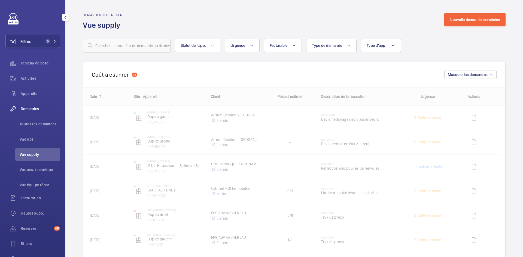
click at [39, 155] on span "Vue supply" at bounding box center [40, 154] width 40 height 5
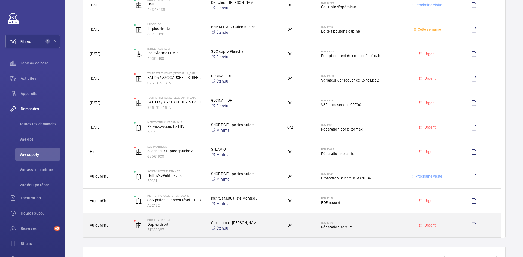
scroll to position [272, 0]
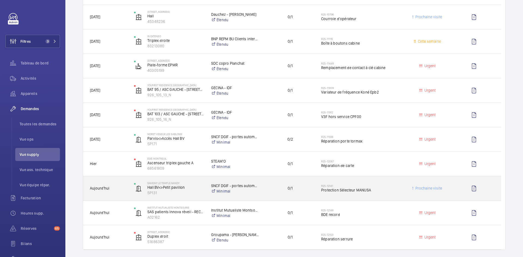
click at [114, 187] on span "Aujourd'hui" at bounding box center [108, 189] width 37 height 6
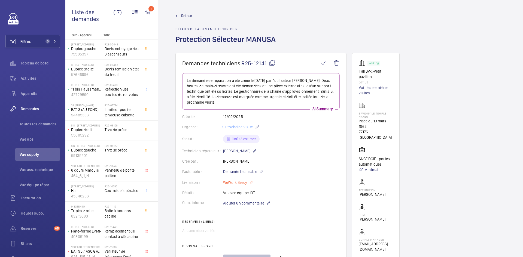
click at [250, 182] on mat-icon at bounding box center [251, 183] width 4 height 7
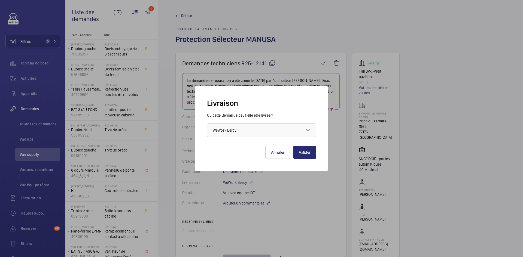
click at [311, 127] on div "Faites un choix × WeWork Bercy ×" at bounding box center [261, 131] width 109 height 14
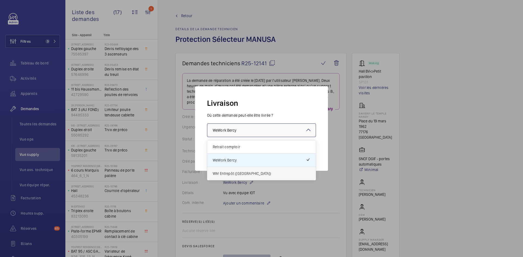
click at [242, 175] on span "WM Entrepôt ([GEOGRAPHIC_DATA])" at bounding box center [262, 173] width 98 height 5
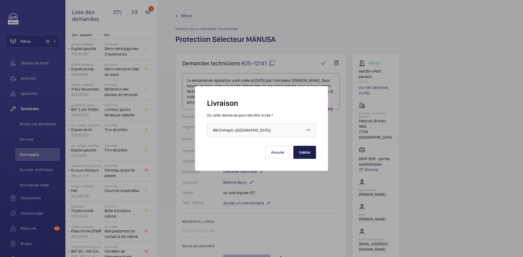
click at [301, 152] on button "Valider" at bounding box center [304, 152] width 23 height 13
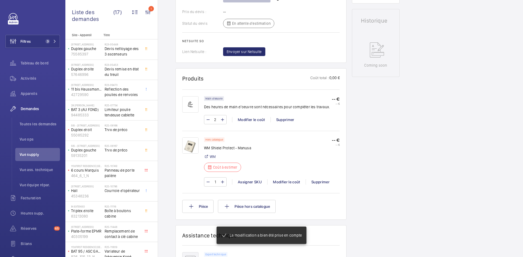
scroll to position [256, 0]
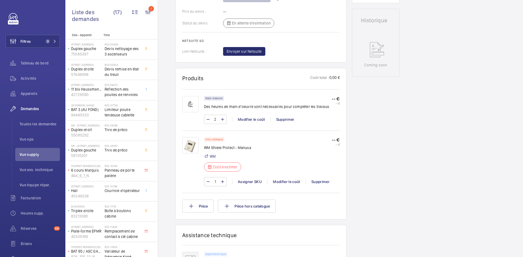
click at [193, 145] on img at bounding box center [190, 145] width 16 height 16
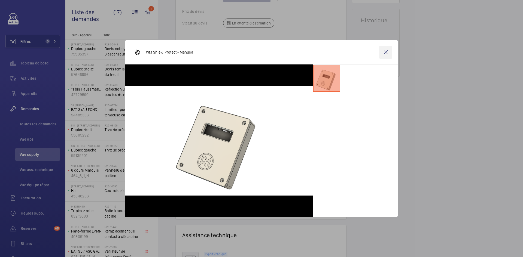
click at [385, 53] on wm-front-icon-button at bounding box center [385, 52] width 13 height 13
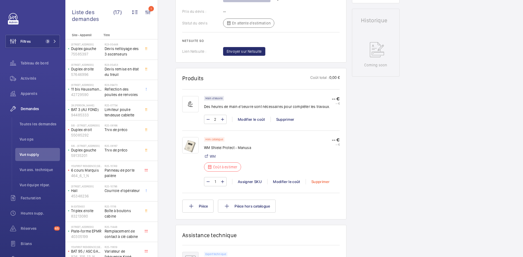
click at [322, 183] on div "Supprimer" at bounding box center [320, 181] width 29 height 5
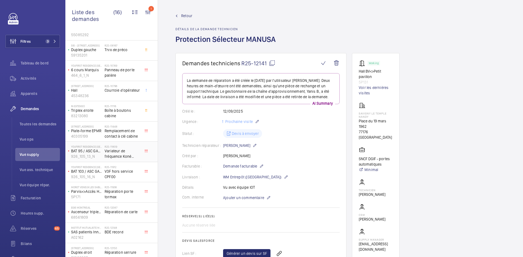
scroll to position [107, 0]
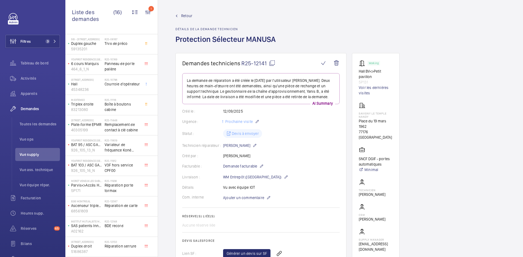
click at [186, 16] on span "Retour" at bounding box center [186, 15] width 11 height 5
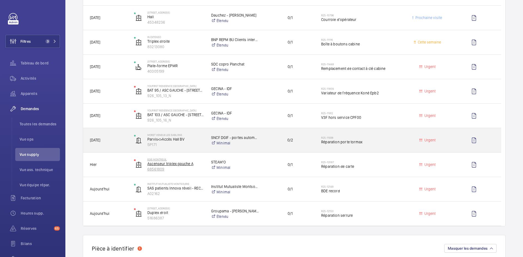
scroll to position [272, 0]
click at [121, 140] on span "08/09/2025" at bounding box center [108, 140] width 37 height 6
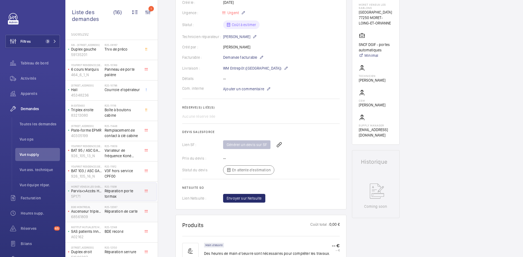
scroll to position [107, 0]
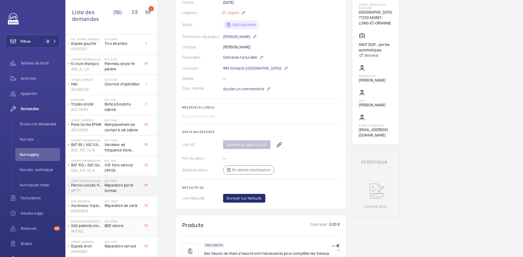
click at [104, 226] on div "Institut Mutualiste Montsouris SAS patients Innova réveil - RECORD ESTA-R 20 - …" at bounding box center [85, 227] width 38 height 18
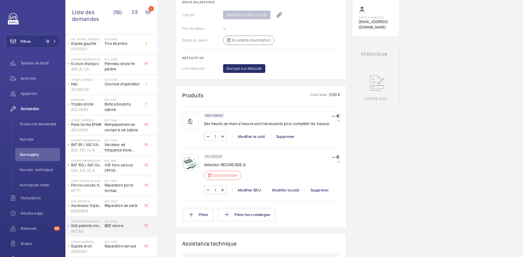
scroll to position [245, 0]
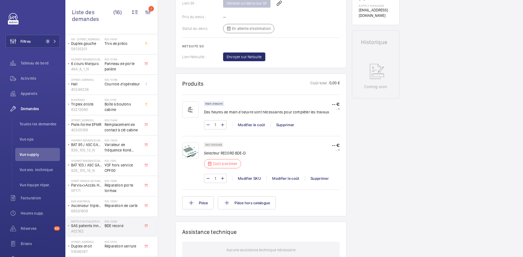
click at [194, 154] on img at bounding box center [190, 151] width 16 height 16
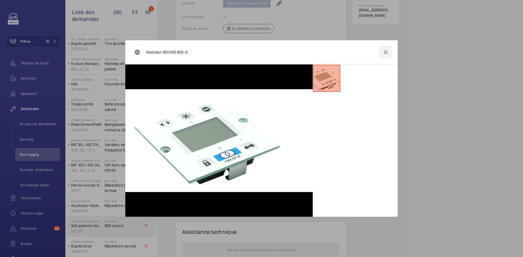
click at [386, 51] on wm-front-icon-button at bounding box center [385, 52] width 13 height 13
click at [211, 146] on p "SKU 1005049" at bounding box center [213, 145] width 16 height 2
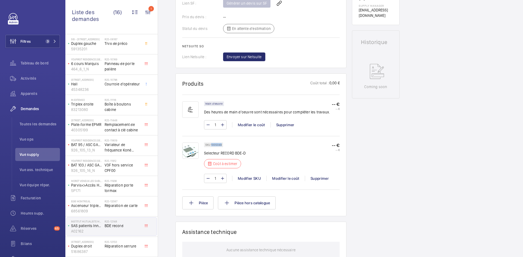
copy p "1005049"
click at [187, 158] on img at bounding box center [190, 151] width 16 height 16
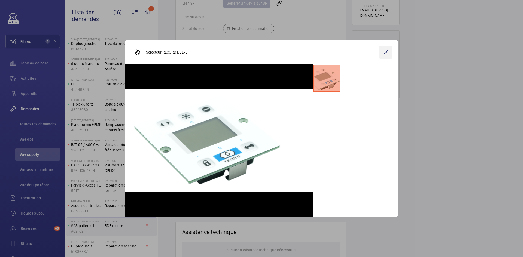
click at [383, 53] on wm-front-icon-button at bounding box center [385, 52] width 13 height 13
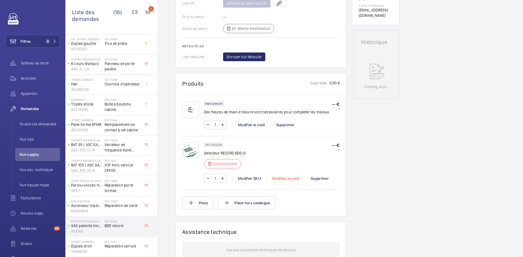
click at [293, 181] on div "Modifier le coût" at bounding box center [285, 178] width 38 height 5
click at [302, 108] on div "Main d'oeuvre Des heures de main d'oeuvre sont nécessaires pour compléter les t…" at bounding box center [267, 110] width 126 height 17
click at [289, 181] on div "Modifier le coût" at bounding box center [285, 178] width 38 height 5
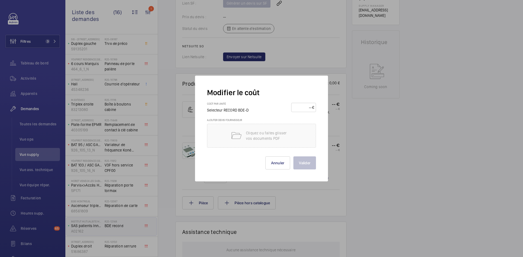
click at [302, 107] on input "number" at bounding box center [302, 107] width 19 height 9
type input "270"
click at [308, 162] on button "Valider" at bounding box center [304, 163] width 23 height 13
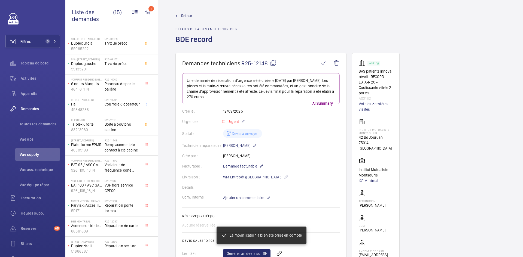
scroll to position [0, 0]
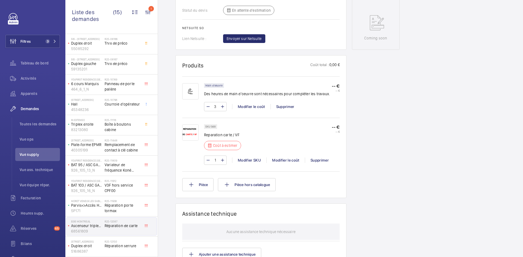
scroll to position [272, 0]
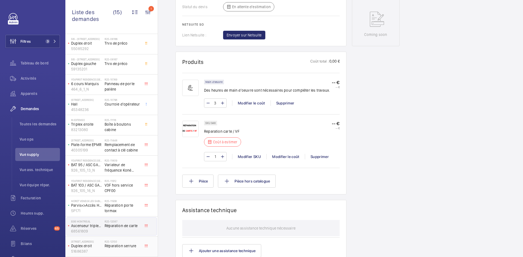
click at [87, 248] on p "Duplex droit" at bounding box center [86, 246] width 31 height 5
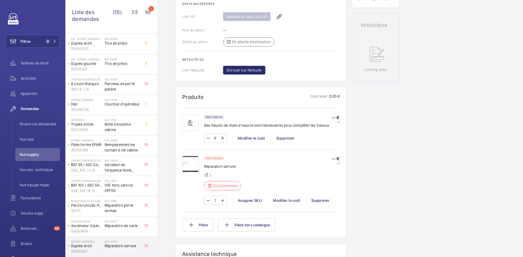
scroll to position [245, 0]
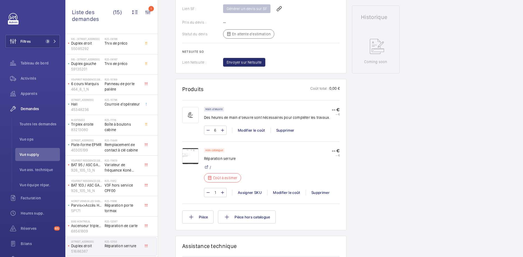
click at [188, 160] on img at bounding box center [190, 156] width 16 height 16
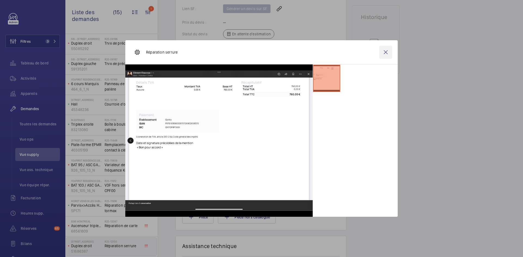
click at [384, 51] on wm-front-icon-button at bounding box center [385, 52] width 13 height 13
click at [290, 196] on div "Modifier le coût" at bounding box center [286, 192] width 38 height 5
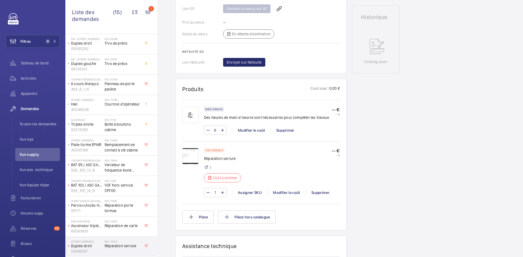
click at [290, 197] on div at bounding box center [261, 128] width 523 height 257
click at [189, 158] on img at bounding box center [190, 156] width 16 height 16
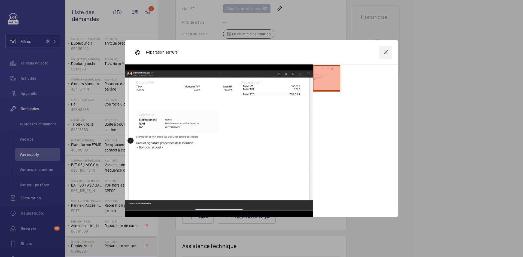
click at [387, 50] on wm-front-icon-button at bounding box center [385, 52] width 13 height 13
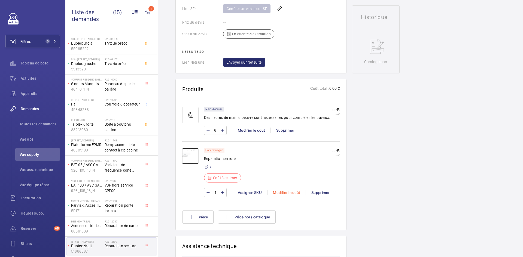
click at [287, 196] on div "Modifier le coût" at bounding box center [286, 192] width 38 height 5
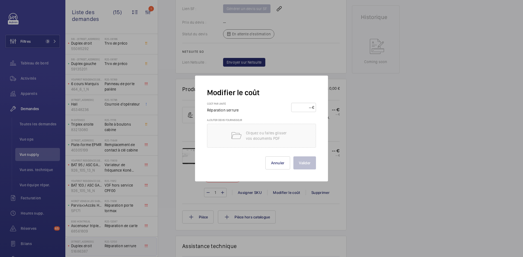
click at [305, 109] on input "number" at bounding box center [302, 107] width 19 height 9
type input "760"
click at [310, 163] on button "Valider" at bounding box center [304, 163] width 23 height 13
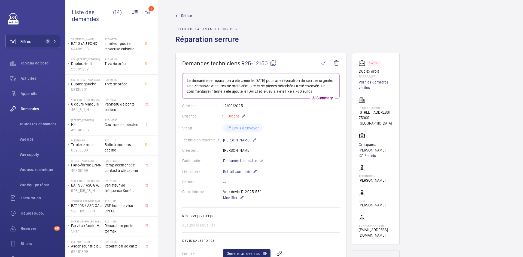
scroll to position [0, 0]
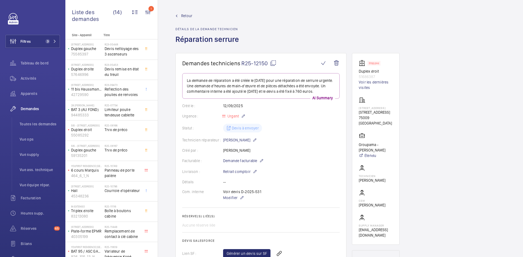
click at [187, 14] on span "Retour" at bounding box center [186, 15] width 11 height 5
click at [186, 14] on span "Retour" at bounding box center [186, 15] width 11 height 5
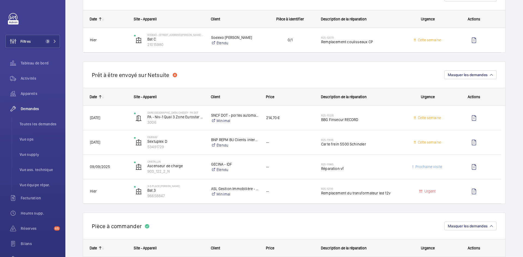
scroll to position [490, 0]
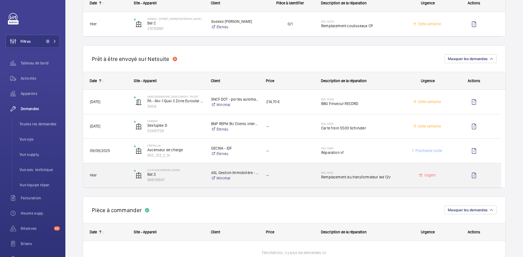
click at [127, 179] on div "Hier" at bounding box center [105, 175] width 44 height 17
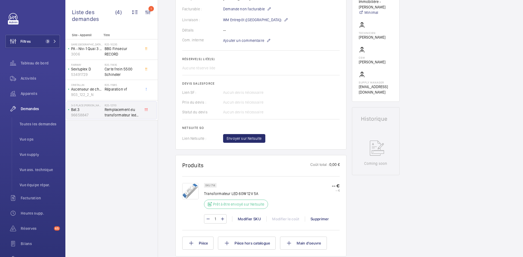
scroll to position [163, 0]
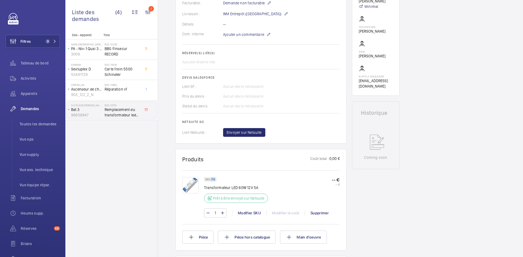
drag, startPoint x: 215, startPoint y: 179, endPoint x: 211, endPoint y: 179, distance: 3.8
click at [211, 179] on p "SKU 714" at bounding box center [210, 180] width 10 height 2
copy p "714"
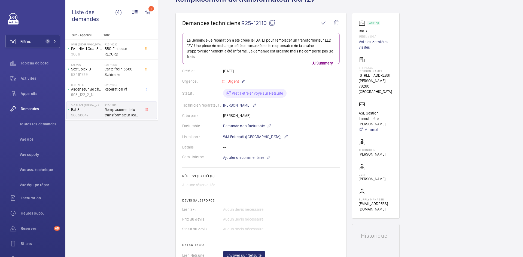
scroll to position [109, 0]
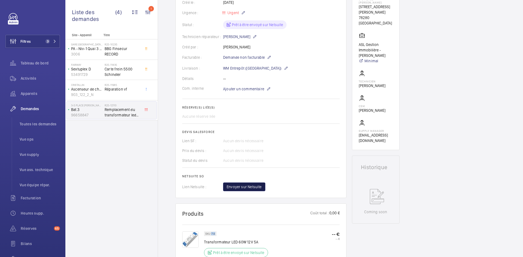
click at [256, 186] on span "Envoyer sur Netsuite" at bounding box center [244, 186] width 35 height 5
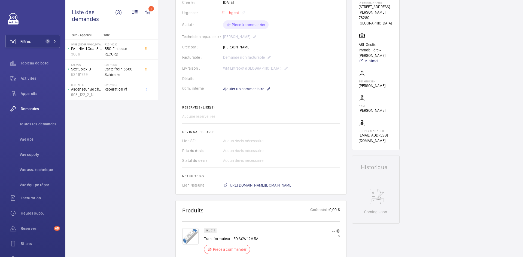
scroll to position [163, 0]
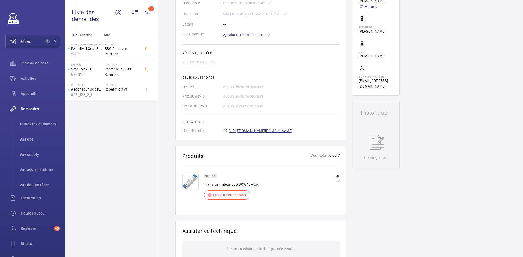
click at [293, 130] on span "https://6461500.app.netsuite.com/app/accounting/transactions/salesord.nl?id=300…" at bounding box center [261, 130] width 64 height 5
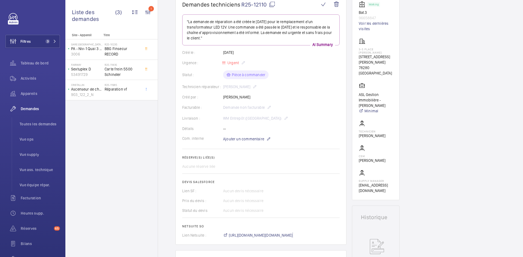
scroll to position [54, 0]
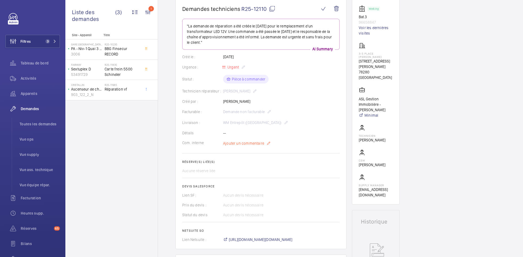
click at [244, 143] on span "Ajouter un commentaire" at bounding box center [243, 143] width 41 height 5
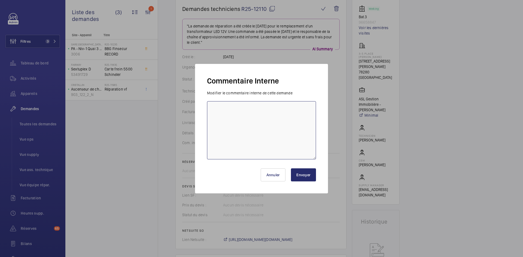
click at [233, 120] on textarea at bounding box center [261, 130] width 109 height 58
paste textarea "BY-12/09 commande effectuer chez le fournisseur Amazon via le site livraison pr…"
type textarea "BY-12/09 commande effectuer chez le fournisseur Amazon via le site livraison pr…"
click at [306, 175] on button "Envoyer" at bounding box center [303, 175] width 25 height 13
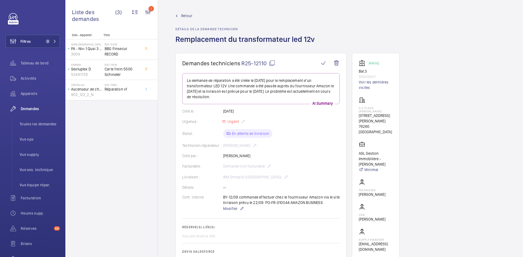
click at [187, 17] on span "Retour" at bounding box center [186, 15] width 11 height 5
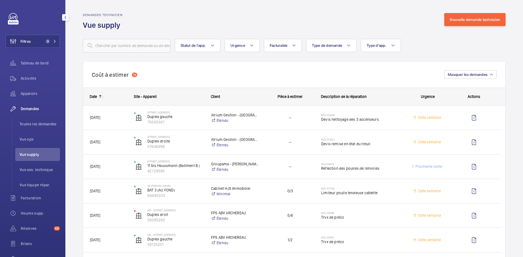
click at [31, 155] on span "Vue supply" at bounding box center [40, 154] width 40 height 5
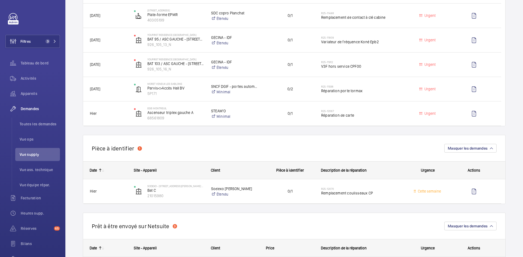
scroll to position [354, 0]
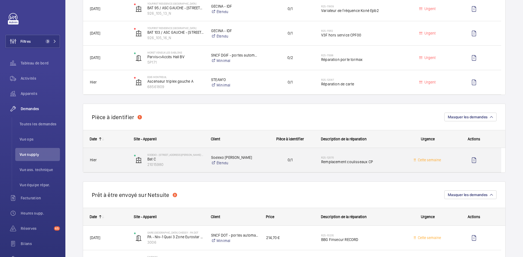
click at [113, 162] on span "Hier" at bounding box center [108, 160] width 37 height 6
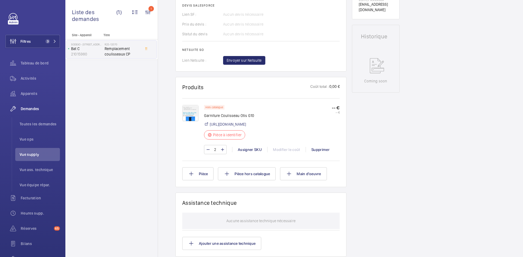
scroll to position [245, 0]
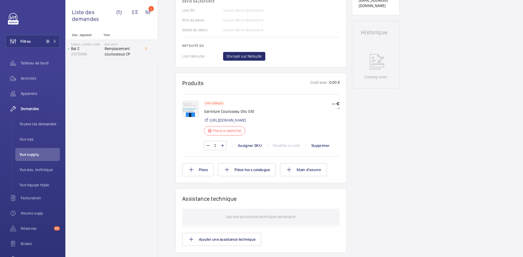
click at [192, 110] on img at bounding box center [190, 109] width 16 height 16
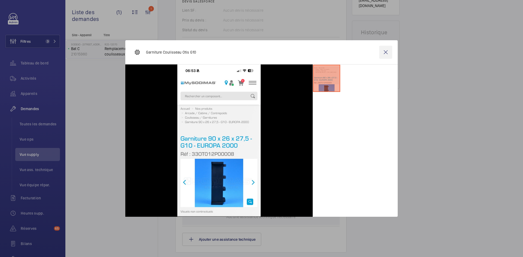
click at [387, 51] on wm-front-icon-button at bounding box center [385, 52] width 13 height 13
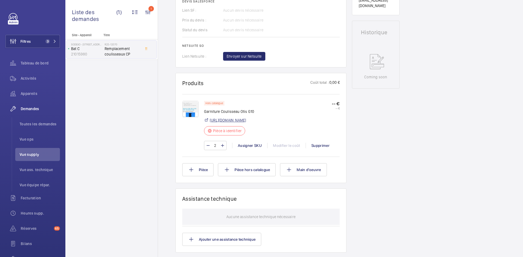
click at [246, 119] on link "https://my.sodimas.com/fr/garniture-90x26x275-g10-europa-2000" at bounding box center [228, 120] width 36 height 5
click at [251, 146] on div "Assigner SKU" at bounding box center [249, 145] width 35 height 5
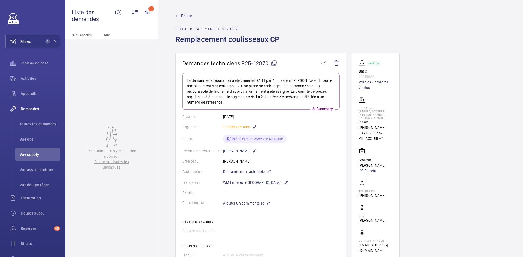
click at [246, 135] on div at bounding box center [228, 138] width 150 height 122
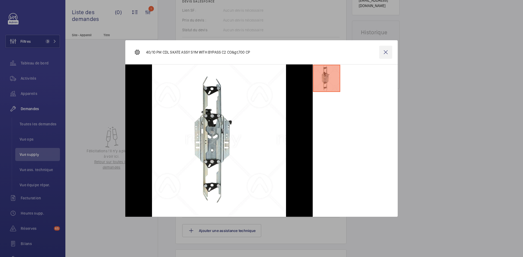
click at [387, 50] on wm-front-icon-button at bounding box center [385, 52] width 13 height 13
click at [244, 135] on div "Modifier SKU" at bounding box center [249, 136] width 34 height 5
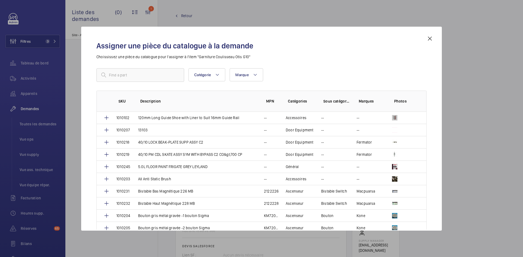
scroll to position [191, 0]
click at [136, 77] on input "text" at bounding box center [140, 75] width 88 height 14
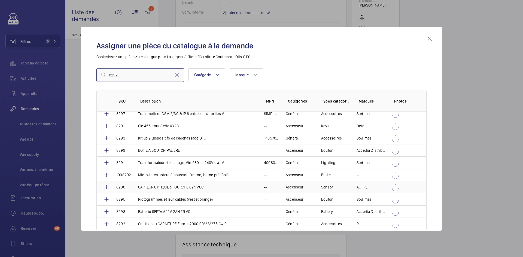
scroll to position [90, 0]
type input "8292"
click at [128, 222] on td "8292" at bounding box center [121, 224] width 22 height 13
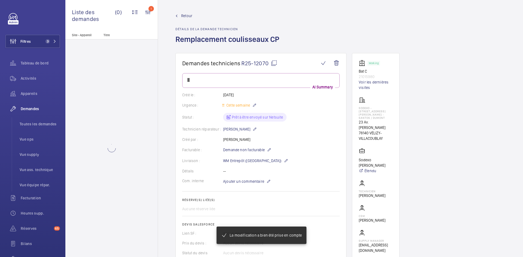
click at [251, 116] on wm-front-card-body "AI Summary Créé le : 11/09/2025 Urgence : Cette semaine Statut : Prêt à être en…" at bounding box center [260, 178] width 157 height 211
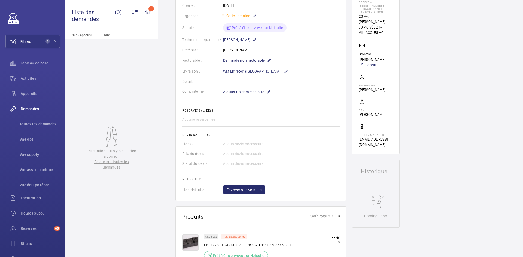
scroll to position [109, 0]
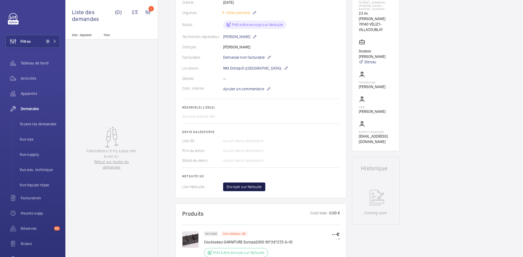
click at [249, 185] on span "Envoyer sur Netsuite" at bounding box center [244, 186] width 35 height 5
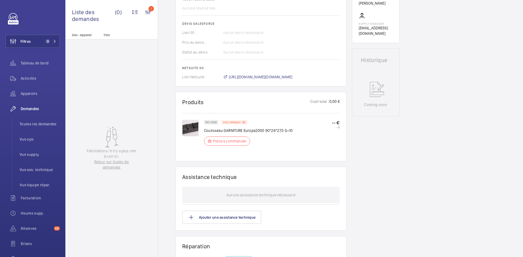
scroll to position [218, 0]
click at [270, 75] on span "https://6461500.app.netsuite.com/app/accounting/transactions/salesord.nl?id=300…" at bounding box center [261, 76] width 64 height 5
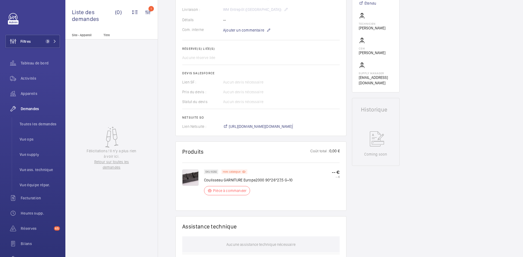
scroll to position [109, 0]
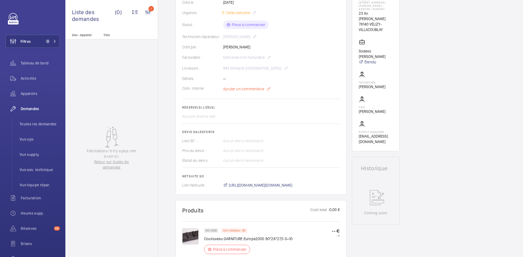
click at [251, 89] on span "Ajouter un commentaire" at bounding box center [243, 88] width 41 height 5
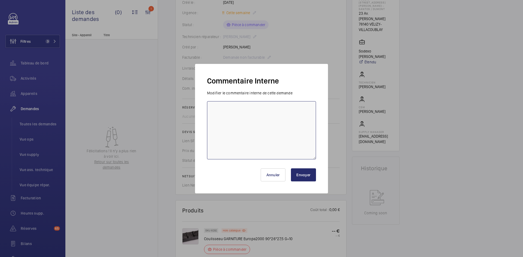
click at [231, 108] on textarea at bounding box center [261, 130] width 109 height 58
paste textarea "BY-12/09 commande effectuer chez le fournisseur MGTI via le site livraison prév…"
type textarea "BY-12/09 commande effectuer chez le fournisseur MGTI via le site livraison prév…"
click at [304, 174] on button "Envoyer" at bounding box center [303, 175] width 25 height 13
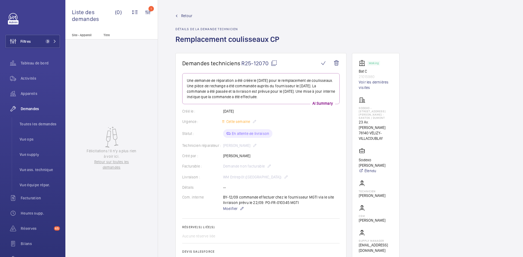
click at [188, 16] on span "Retour" at bounding box center [186, 15] width 11 height 5
click at [188, 14] on span "Retour" at bounding box center [186, 15] width 11 height 5
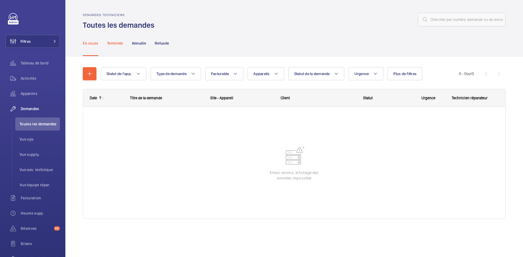
click at [116, 44] on p "Terminée" at bounding box center [115, 43] width 16 height 5
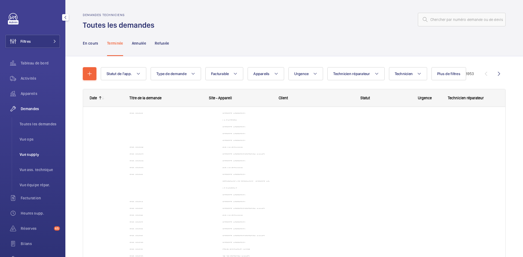
click at [31, 152] on span "Vue supply" at bounding box center [40, 154] width 40 height 5
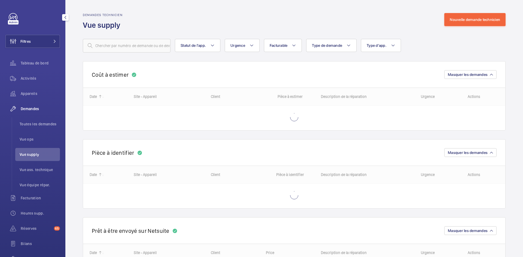
click at [37, 109] on span "Demandes" at bounding box center [40, 108] width 39 height 5
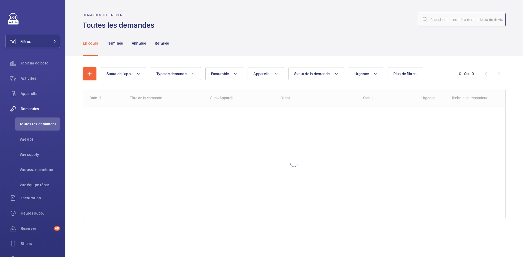
click at [456, 22] on input "text" at bounding box center [462, 20] width 88 height 14
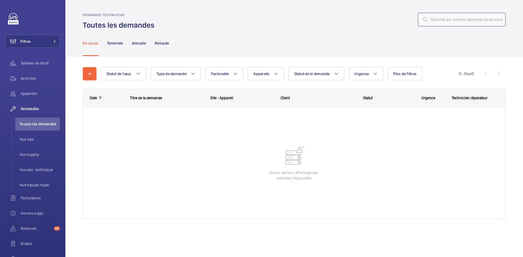
paste input "R25-12111"
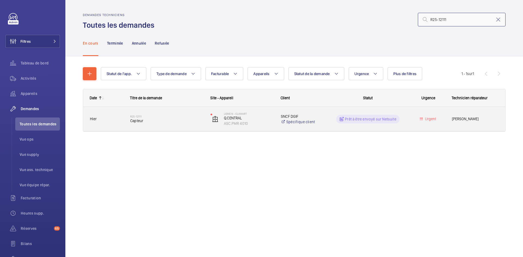
type input "R25-12111"
click at [114, 117] on span "Hier" at bounding box center [106, 119] width 33 height 6
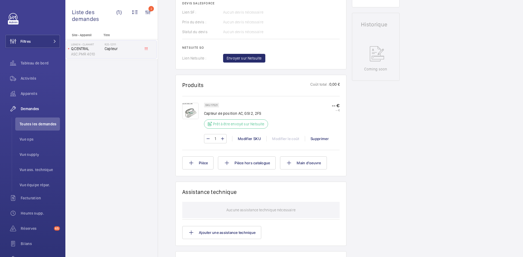
scroll to position [245, 0]
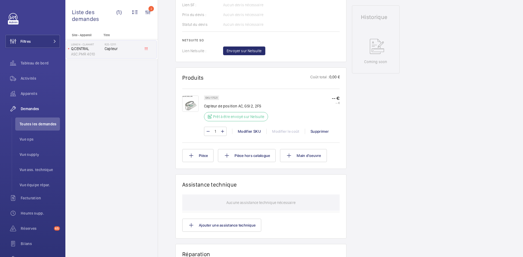
click at [191, 104] on img at bounding box center [190, 104] width 16 height 16
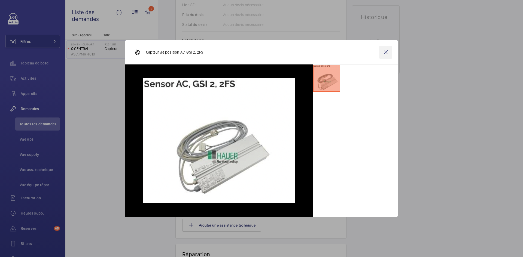
click at [387, 52] on wm-front-icon-button at bounding box center [385, 52] width 13 height 13
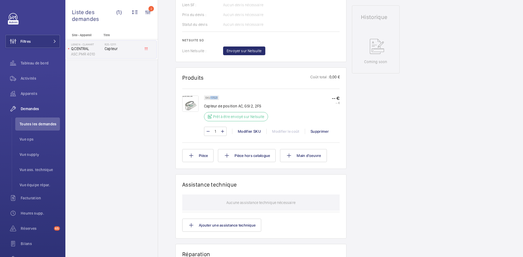
drag, startPoint x: 218, startPoint y: 98, endPoint x: 211, endPoint y: 97, distance: 7.6
click at [211, 97] on div "SKU 17521" at bounding box center [211, 98] width 15 height 5
copy p "17521"
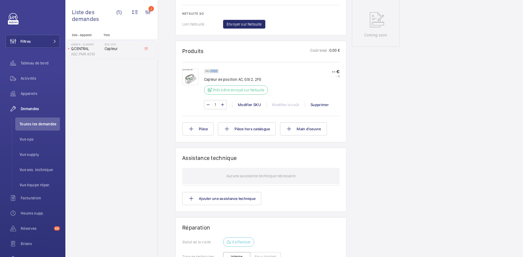
scroll to position [272, 0]
click at [195, 75] on img at bounding box center [190, 76] width 16 height 16
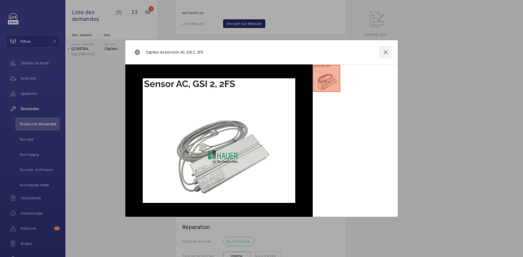
click at [388, 53] on wm-front-icon-button at bounding box center [385, 52] width 13 height 13
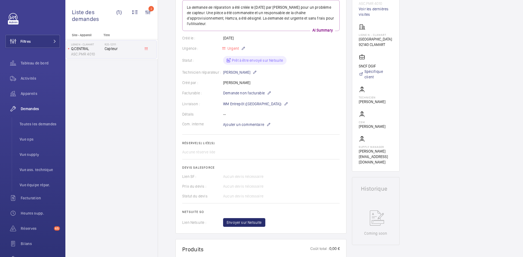
scroll to position [27, 0]
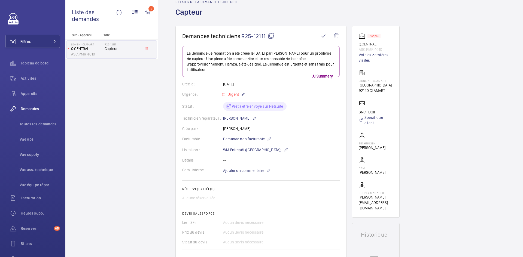
click at [271, 35] on mat-icon at bounding box center [271, 36] width 7 height 7
click at [245, 170] on span "Ajouter un commentaire" at bounding box center [243, 170] width 41 height 5
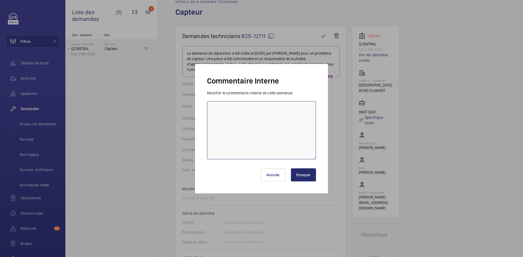
click at [214, 110] on textarea at bounding box center [261, 130] width 109 height 58
type textarea "BY-12/09 prix 3310 Euro demande de devis envoyée au fournisseur sail attente de…"
click at [304, 172] on button "Envoyer" at bounding box center [303, 175] width 25 height 13
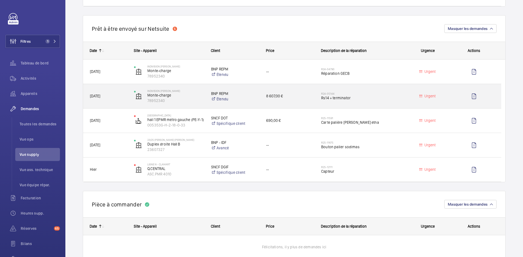
scroll to position [572, 0]
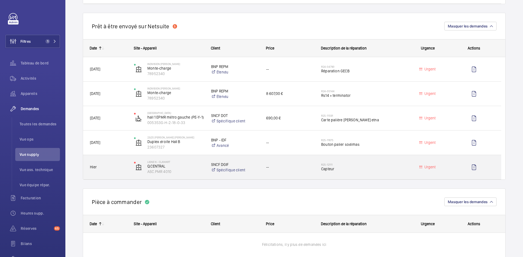
click at [127, 168] on span "Hier" at bounding box center [108, 167] width 37 height 6
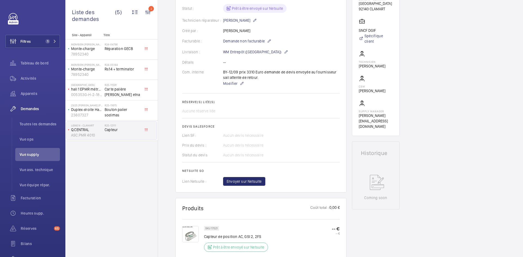
scroll to position [136, 0]
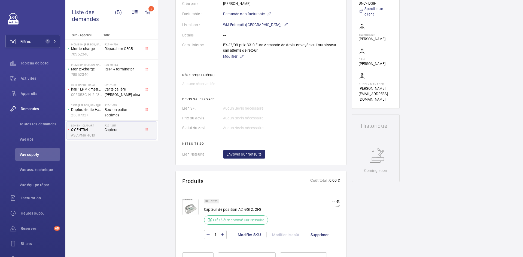
click at [193, 207] on img at bounding box center [190, 207] width 16 height 16
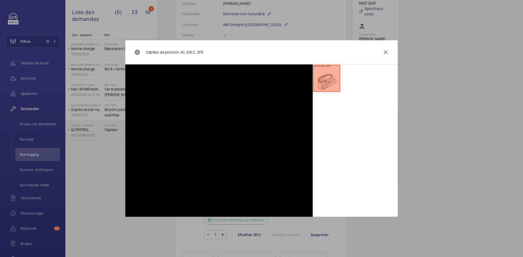
scroll to position [153, 0]
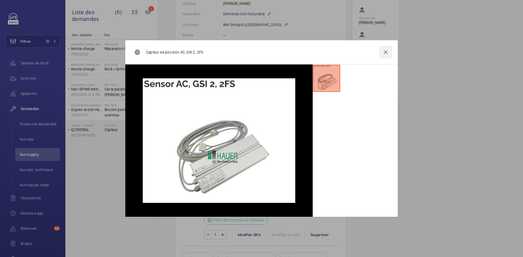
click at [386, 53] on wm-front-icon-button at bounding box center [385, 52] width 13 height 13
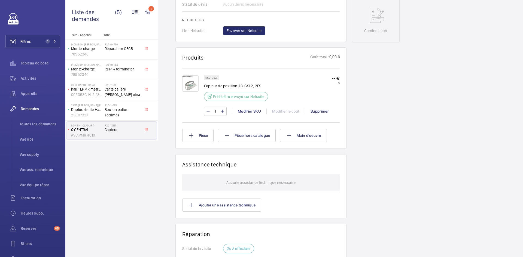
scroll to position [327, 0]
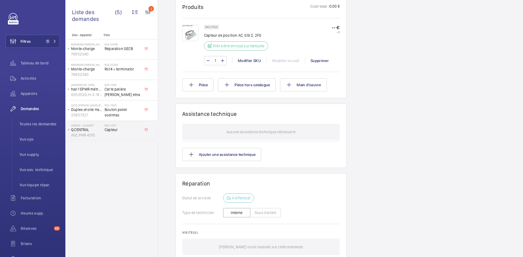
click at [193, 34] on img at bounding box center [190, 33] width 16 height 16
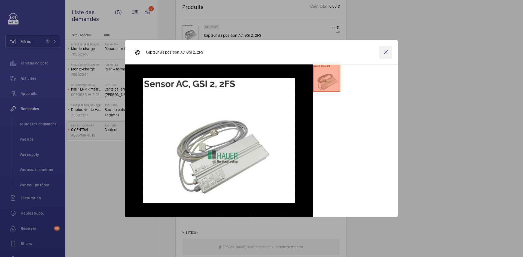
click at [386, 53] on wm-front-icon-button at bounding box center [385, 52] width 13 height 13
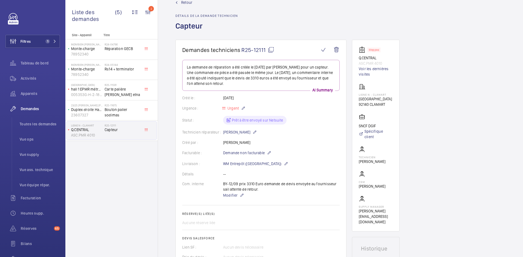
scroll to position [0, 0]
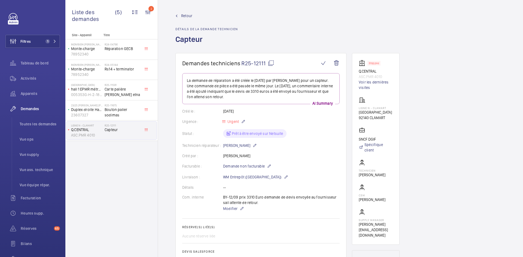
click at [273, 63] on mat-icon at bounding box center [271, 63] width 7 height 7
click at [183, 15] on span "Retour" at bounding box center [186, 15] width 11 height 5
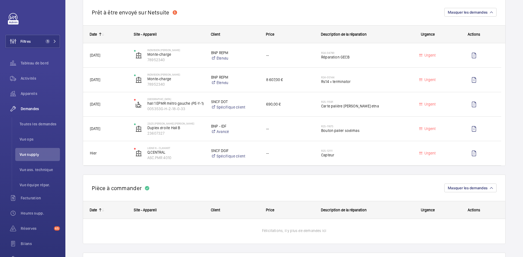
scroll to position [572, 0]
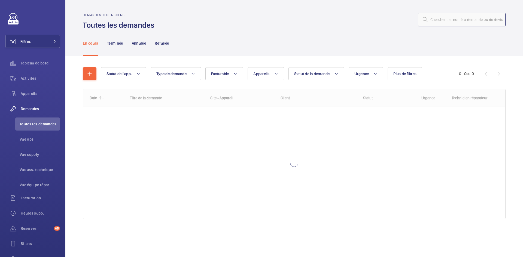
click at [449, 16] on input "text" at bounding box center [462, 20] width 88 height 14
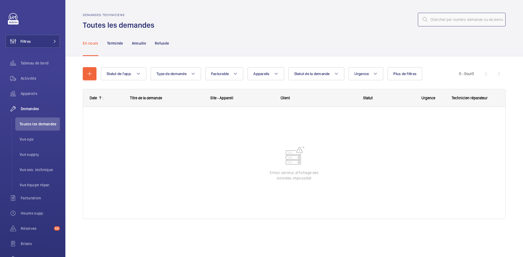
paste input "R25-10809"
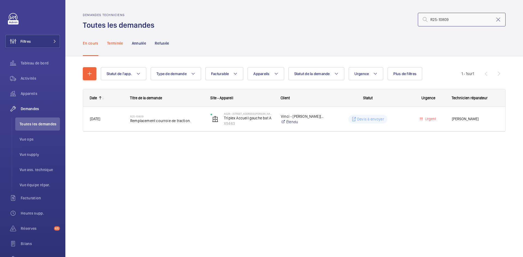
type input "R25-10809"
click at [110, 41] on p "Terminée" at bounding box center [115, 43] width 16 height 5
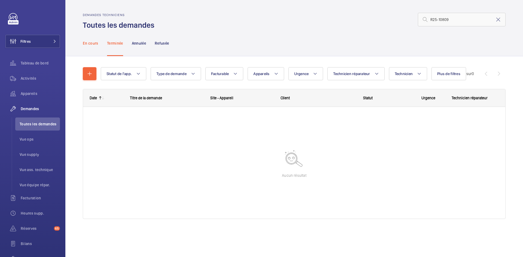
click at [90, 43] on p "En cours" at bounding box center [91, 43] width 16 height 5
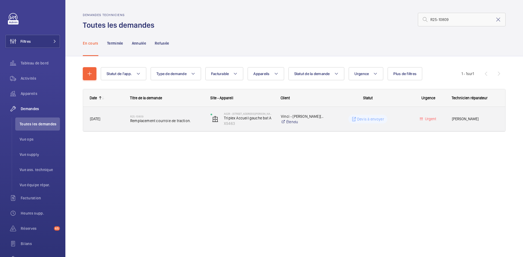
click at [122, 119] on span "[DATE]" at bounding box center [106, 119] width 33 height 6
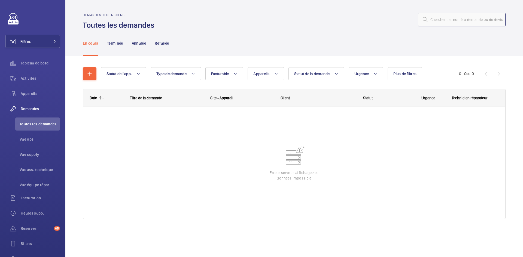
click at [455, 19] on input "text" at bounding box center [462, 20] width 88 height 14
click at [447, 20] on input "text" at bounding box center [462, 20] width 88 height 14
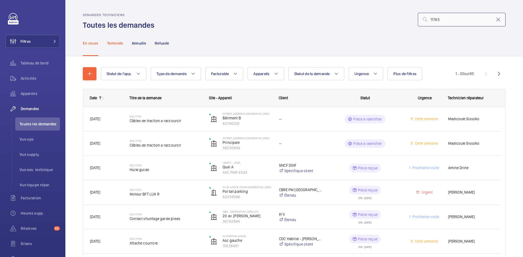
type input "11765"
click at [115, 44] on p "Terminée" at bounding box center [115, 43] width 16 height 5
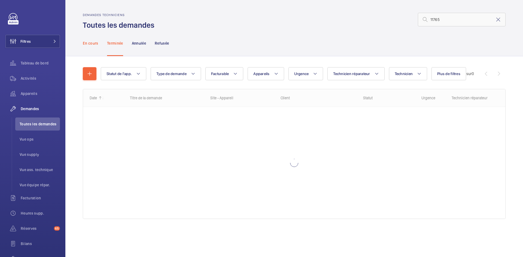
click at [93, 42] on p "En cours" at bounding box center [91, 43] width 16 height 5
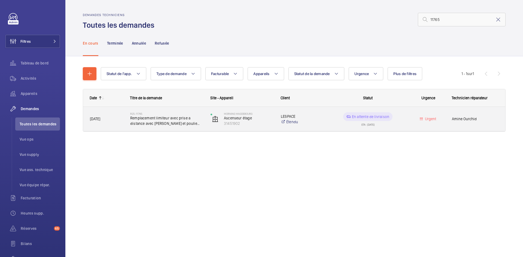
click at [127, 120] on div "R25-11765 Remplacement limiteur avec prise a distance avec [PERSON_NAME] et pou…" at bounding box center [164, 119] width 80 height 25
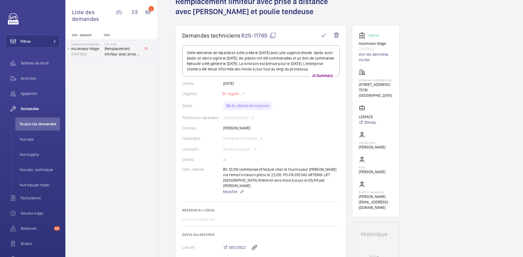
scroll to position [27, 0]
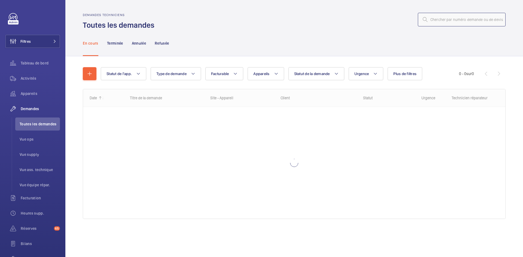
click at [445, 22] on input "text" at bounding box center [462, 20] width 88 height 14
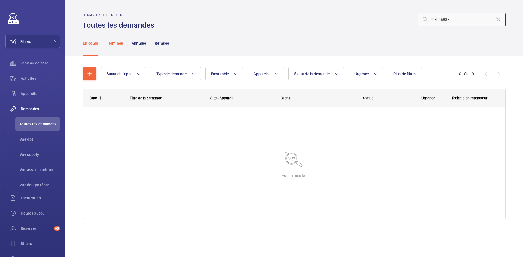
type input "R24-05888"
click at [118, 43] on p "Terminée" at bounding box center [115, 43] width 16 height 5
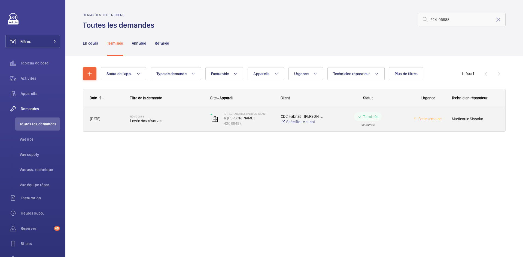
click at [124, 119] on div "R24-05888 Levée des réserves" at bounding box center [164, 119] width 80 height 25
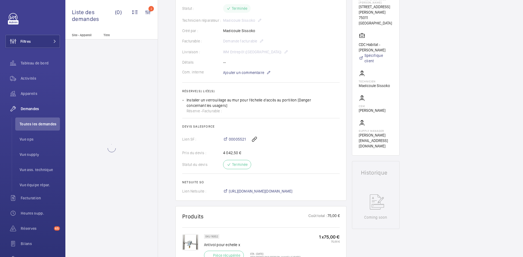
scroll to position [191, 0]
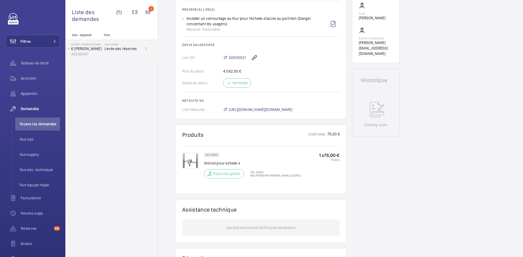
scroll to position [207, 0]
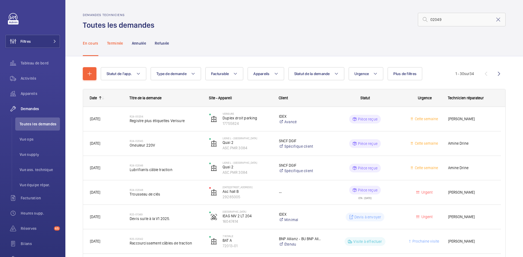
type input "02049"
click at [117, 44] on p "Terminée" at bounding box center [115, 43] width 16 height 5
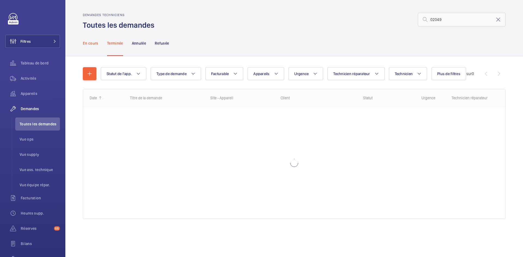
click at [91, 43] on p "En cours" at bounding box center [91, 43] width 16 height 5
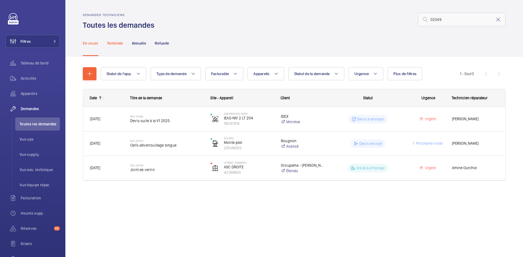
click at [118, 44] on p "Terminée" at bounding box center [115, 43] width 16 height 5
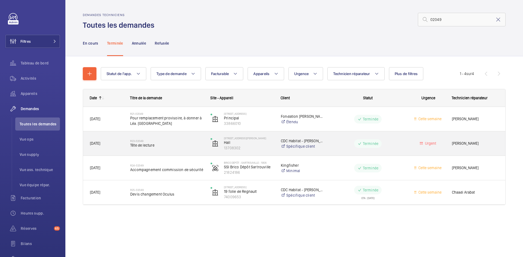
click at [117, 145] on span "[DATE]" at bounding box center [106, 144] width 33 height 6
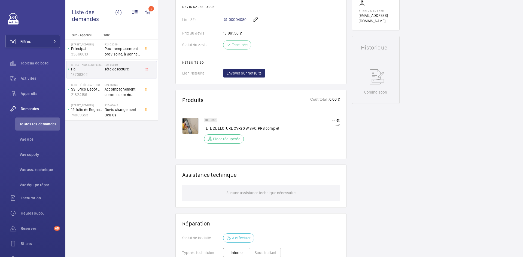
scroll to position [234, 0]
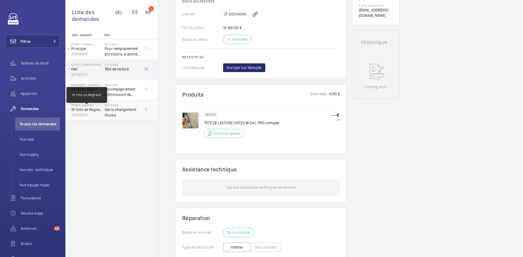
click at [96, 112] on p "19 folie de Regnault" at bounding box center [86, 109] width 31 height 5
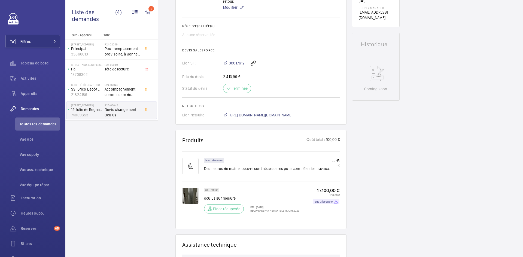
scroll to position [229, 0]
click at [189, 188] on img at bounding box center [190, 196] width 16 height 16
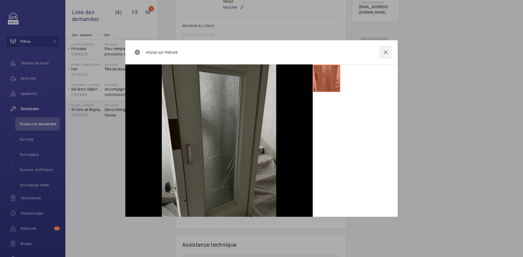
click at [384, 53] on wm-front-icon-button at bounding box center [385, 52] width 13 height 13
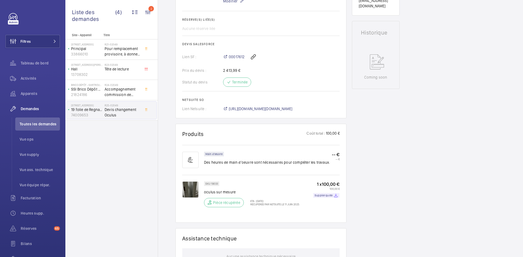
scroll to position [256, 0]
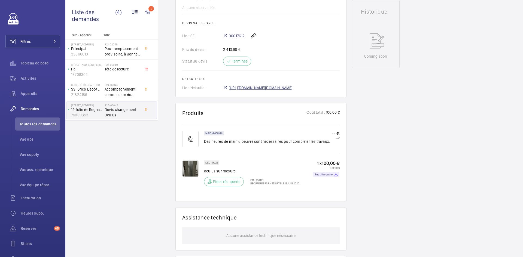
click at [284, 85] on span "[URL][DOMAIN_NAME][DOMAIN_NAME]" at bounding box center [261, 87] width 64 height 5
click at [187, 162] on img at bounding box center [190, 169] width 16 height 16
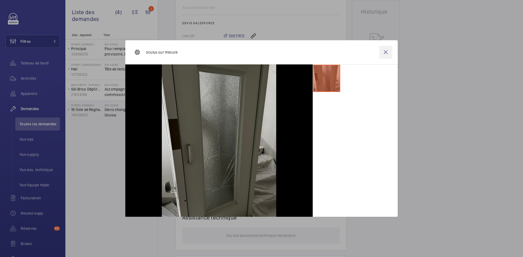
click at [384, 53] on wm-front-icon-button at bounding box center [385, 52] width 13 height 13
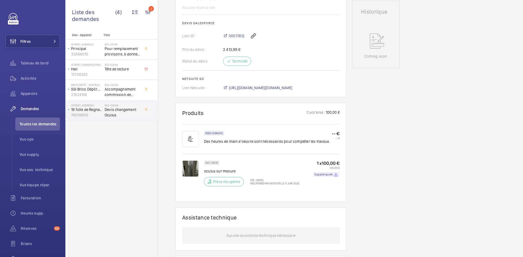
click at [185, 162] on img at bounding box center [190, 169] width 16 height 16
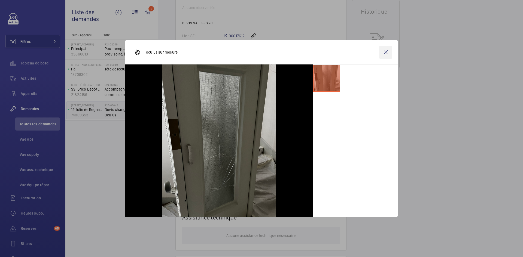
click at [387, 56] on wm-front-icon-button at bounding box center [385, 52] width 13 height 13
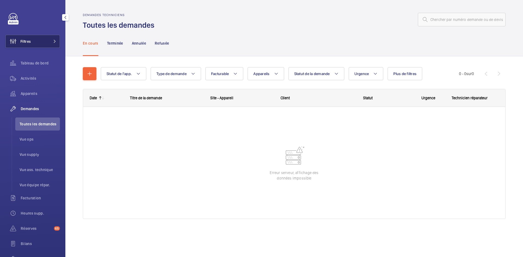
click at [42, 41] on button "Filtres" at bounding box center [32, 41] width 54 height 13
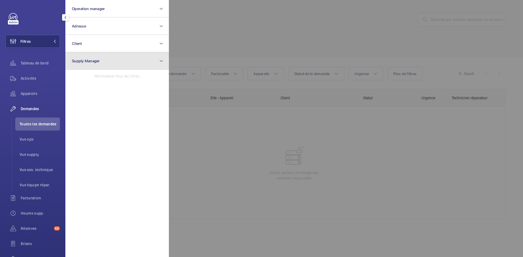
click at [103, 61] on button "Supply Manager" at bounding box center [117, 60] width 104 height 17
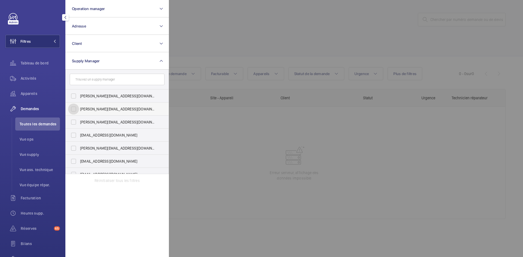
click at [76, 109] on input "[PERSON_NAME][EMAIL_ADDRESS][DOMAIN_NAME]" at bounding box center [73, 109] width 11 height 11
checkbox input "true"
click at [72, 135] on input "[EMAIL_ADDRESS][DOMAIN_NAME]" at bounding box center [73, 135] width 11 height 11
checkbox input "true"
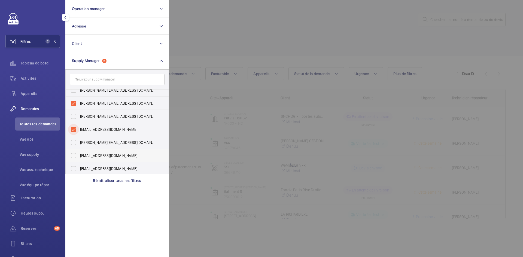
scroll to position [7, 0]
click at [73, 167] on input "[EMAIL_ADDRESS][DOMAIN_NAME]" at bounding box center [73, 167] width 11 height 11
checkbox input "true"
click at [35, 156] on span "Vue supply" at bounding box center [40, 154] width 40 height 5
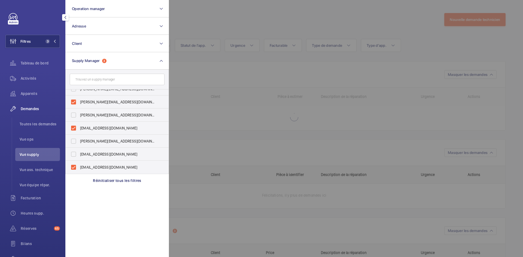
click at [35, 156] on span "Vue supply" at bounding box center [40, 154] width 40 height 5
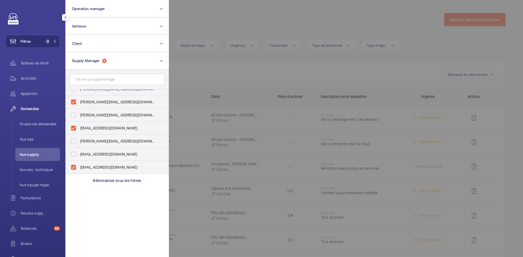
click at [34, 153] on span "Vue supply" at bounding box center [40, 154] width 40 height 5
click at [216, 19] on div at bounding box center [430, 128] width 523 height 257
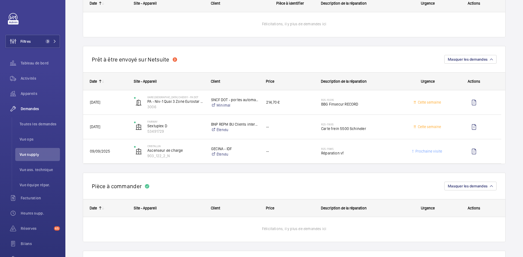
scroll to position [463, 0]
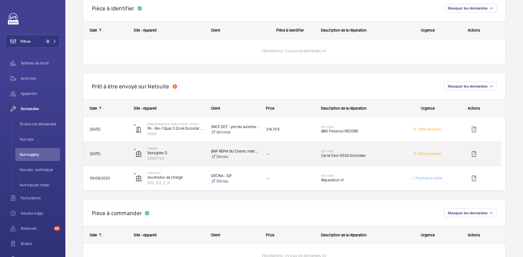
click at [124, 155] on span "[DATE]" at bounding box center [108, 154] width 37 height 6
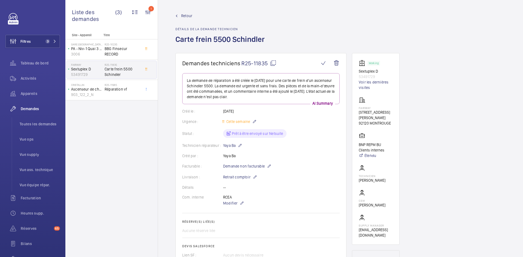
click at [188, 16] on span "Retour" at bounding box center [186, 15] width 11 height 5
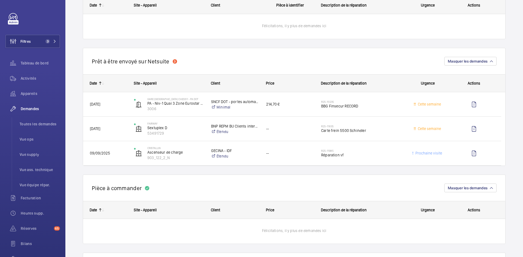
scroll to position [490, 0]
